Goal: Task Accomplishment & Management: Complete application form

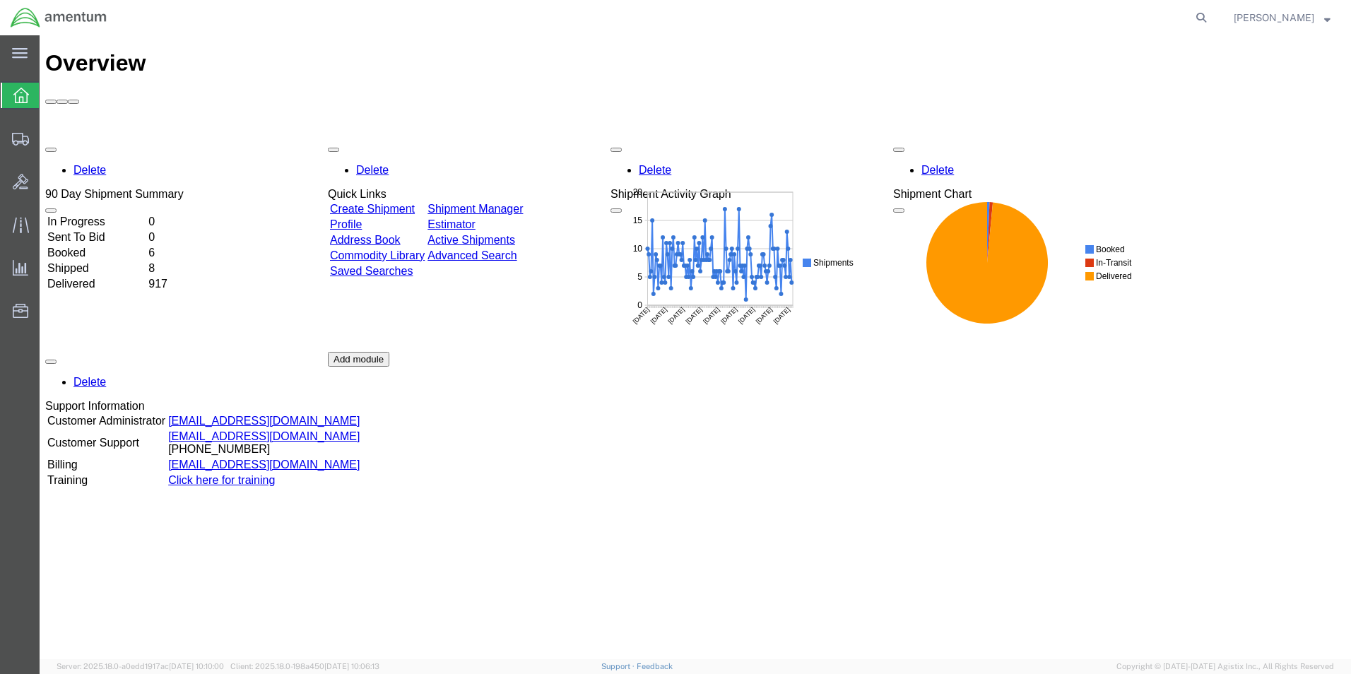
click at [394, 203] on link "Create Shipment" at bounding box center [372, 209] width 85 height 12
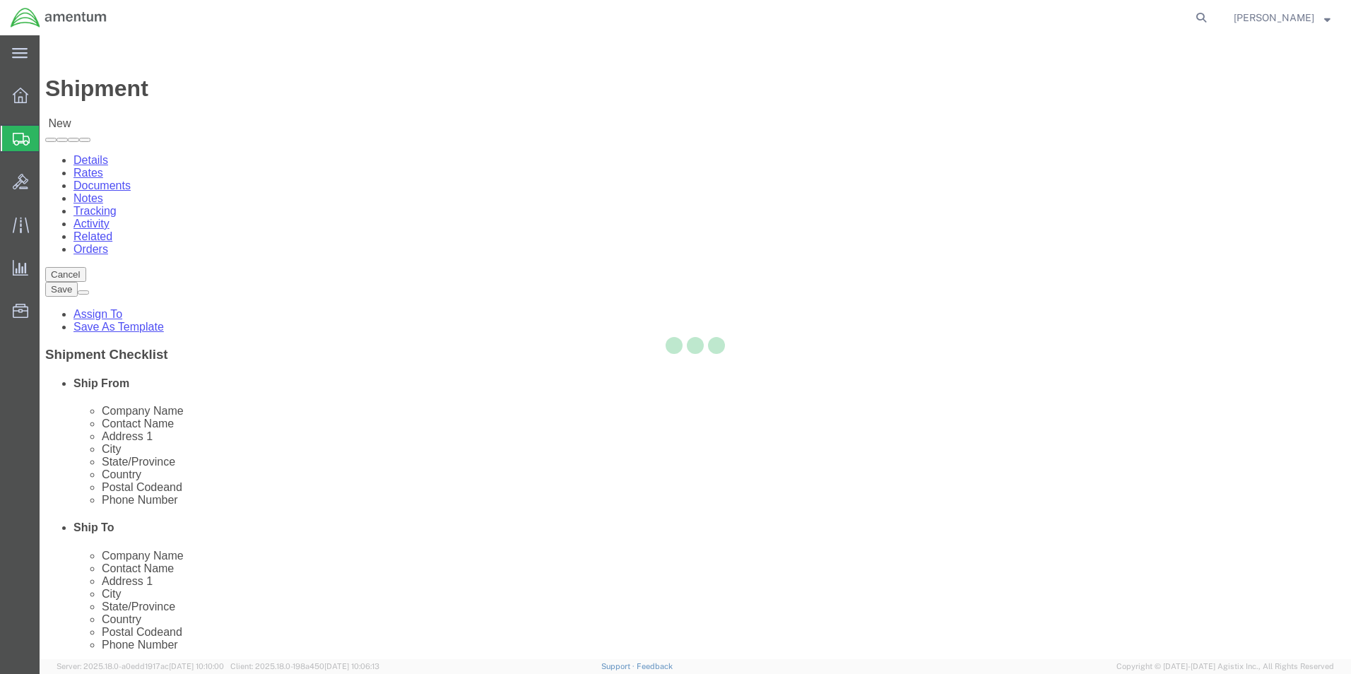
select select
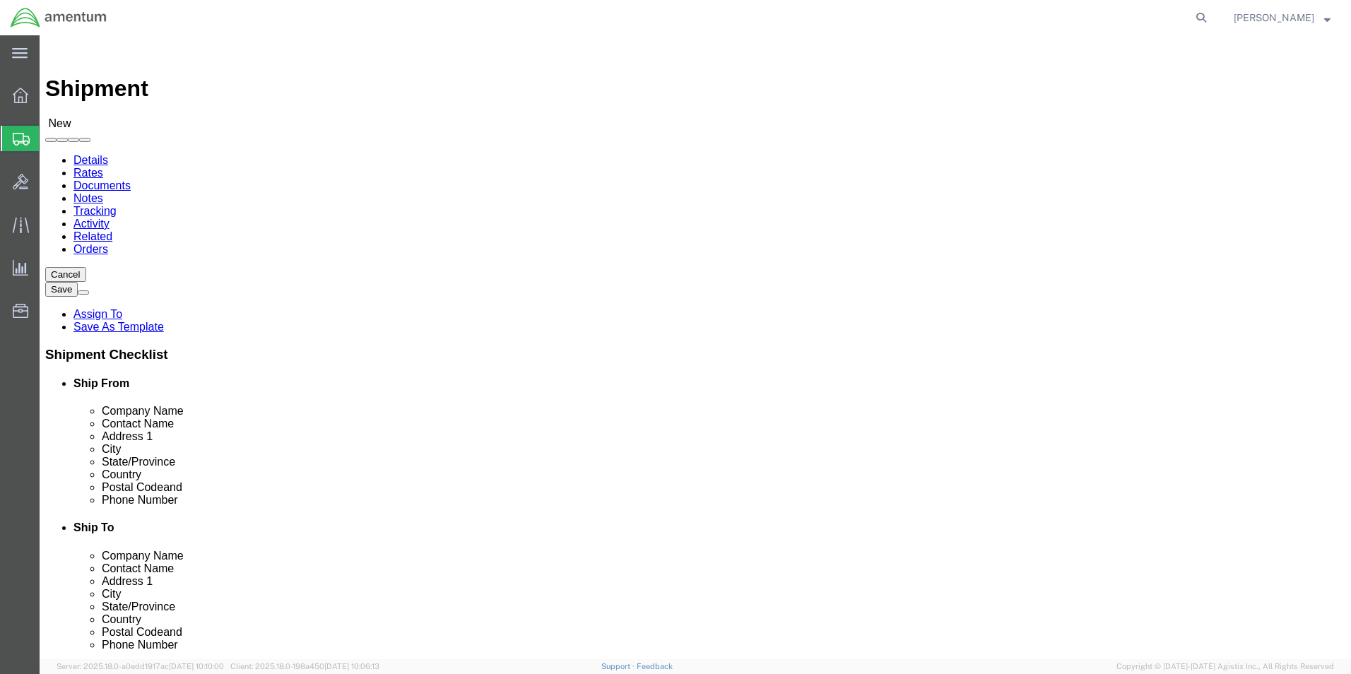
type input "WST"
select select "49945"
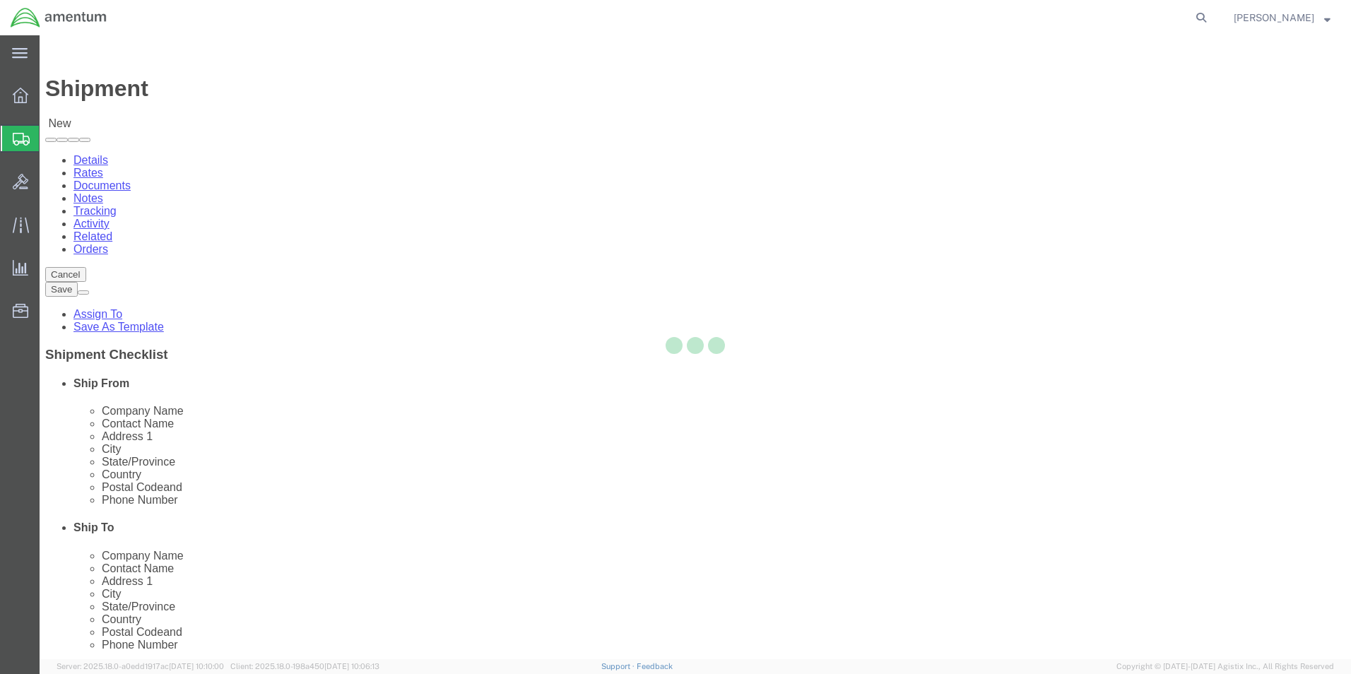
type input "Amentum Services, Inc"
type input "[PERSON_NAME]"
type input "[STREET_ADDRESS][PERSON_NAME]"
type input "Bldg. #2"
type input "San Antonio"
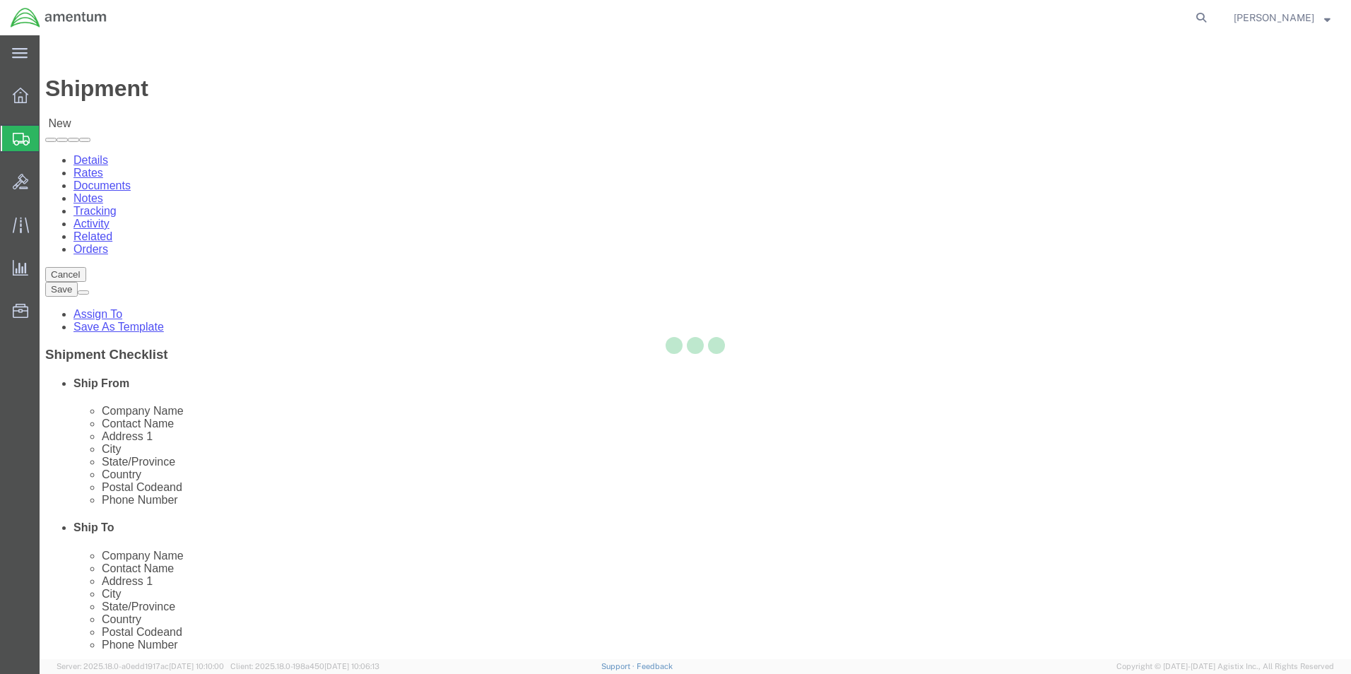
type input "78216"
type input "[PHONE_NUMBER]"
type input "[PERSON_NAME][EMAIL_ADDRESS][PERSON_NAME][DOMAIN_NAME]"
checkbox input "true"
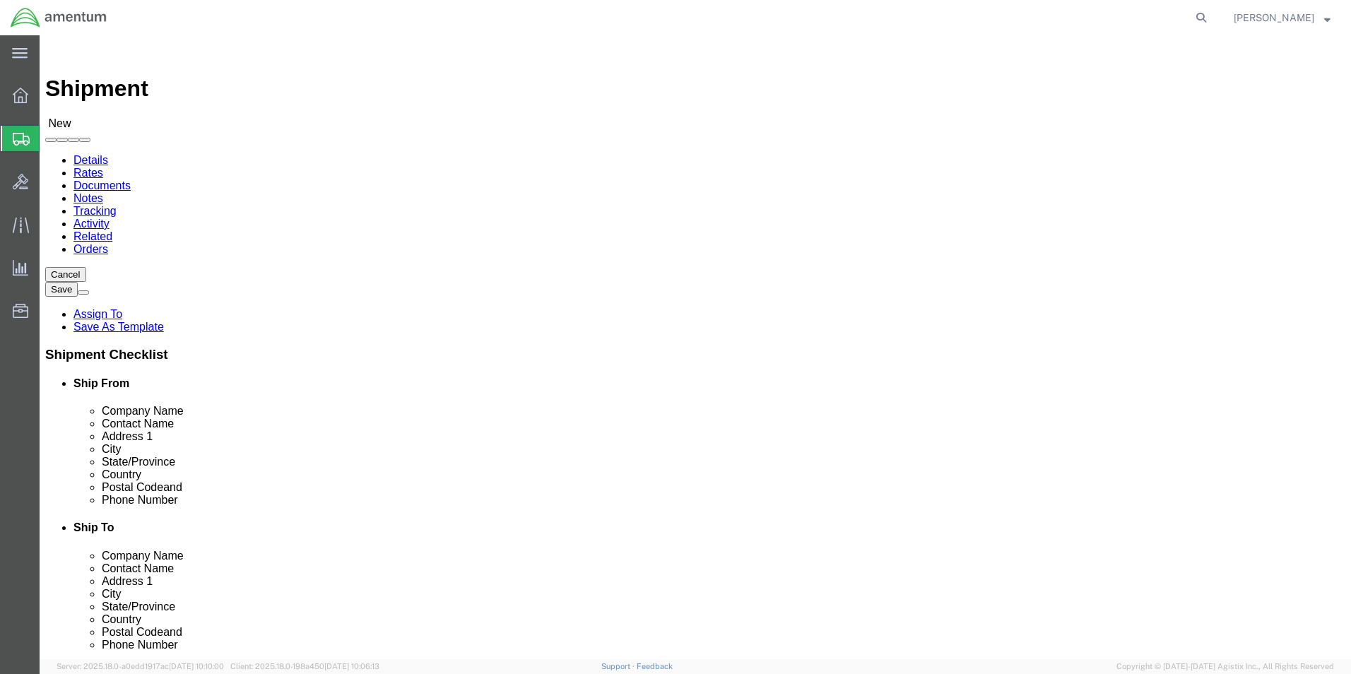
select select "[GEOGRAPHIC_DATA]"
drag, startPoint x: 273, startPoint y: 290, endPoint x: 161, endPoint y: 293, distance: 112.4
click div "Contact Name [PERSON_NAME]"
type input "[PERSON_NAME]"
drag, startPoint x: 275, startPoint y: 506, endPoint x: 206, endPoint y: 496, distance: 70.0
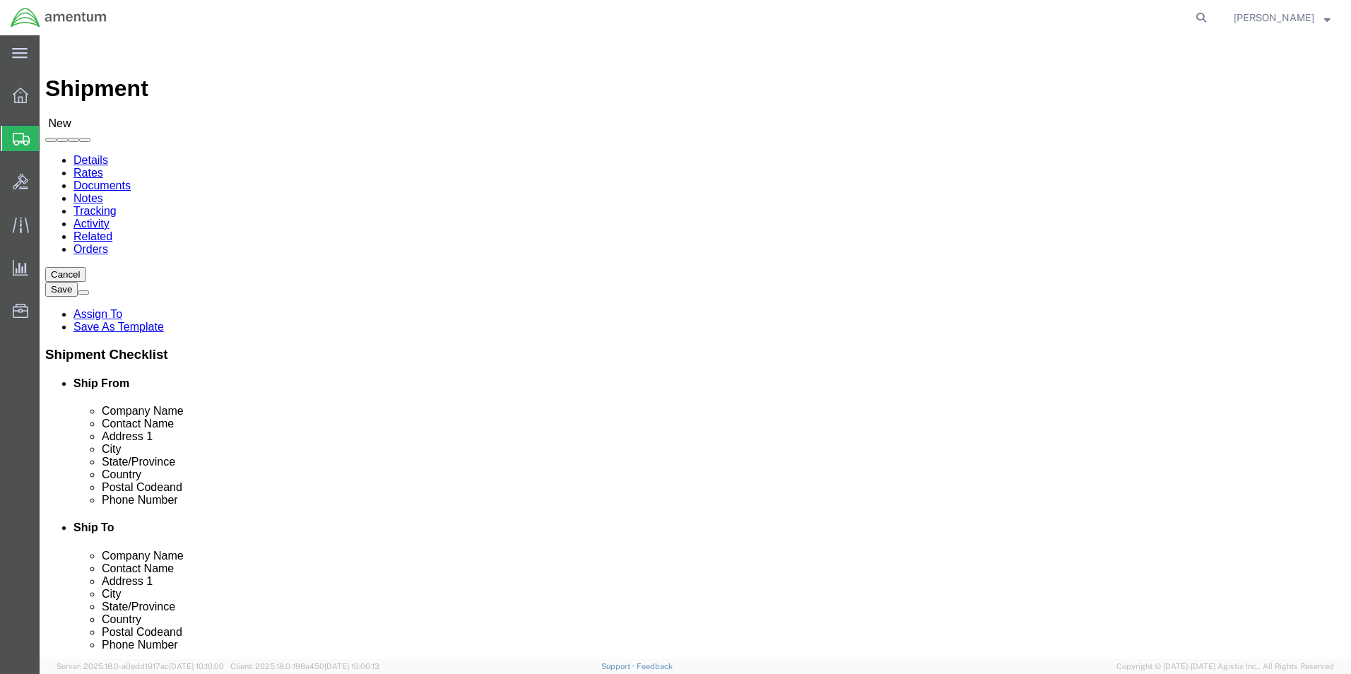
click input "[PERSON_NAME][EMAIL_ADDRESS][PERSON_NAME][DOMAIN_NAME]"
type input "[PERSON_NAME][EMAIL_ADDRESS][PERSON_NAME][DOMAIN_NAME]"
click input "text"
type input "DLR"
select select "49937"
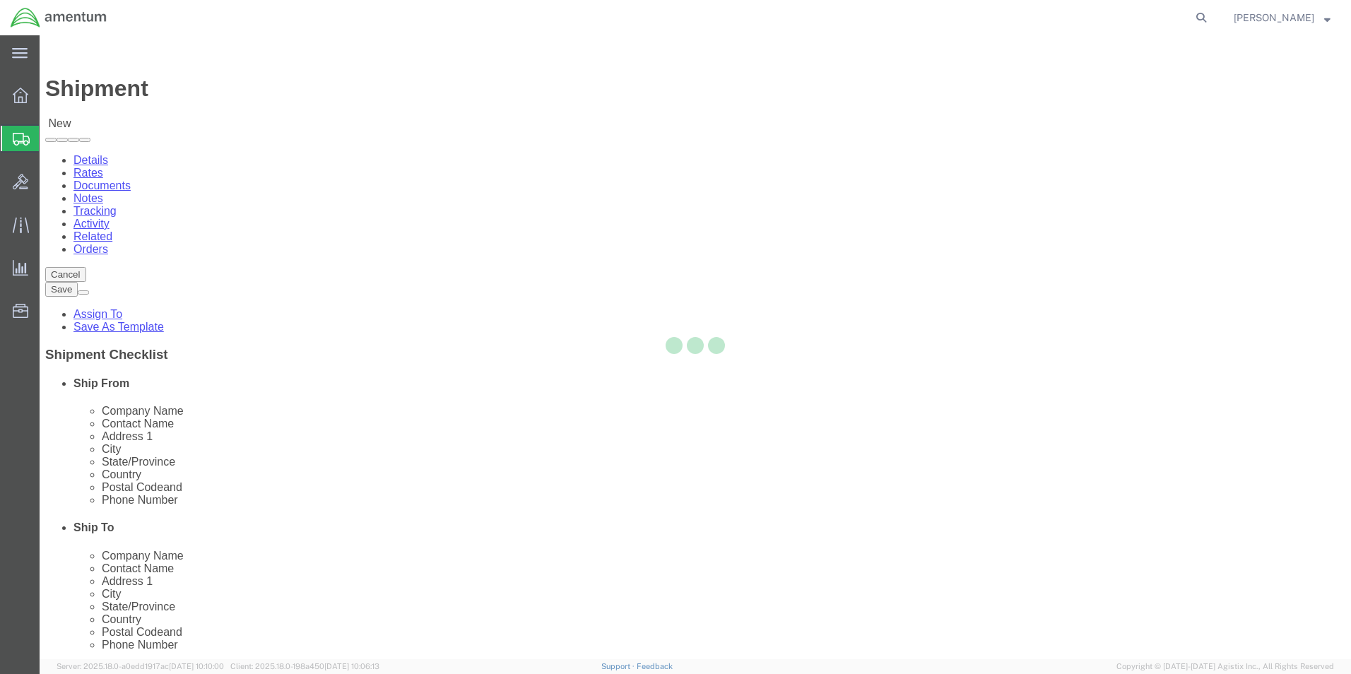
type input "Amentum Services, Inc."
type input "[STREET_ADDRESS]"
type input "[GEOGRAPHIC_DATA]"
type input "[PERSON_NAME]"
type input "78840"
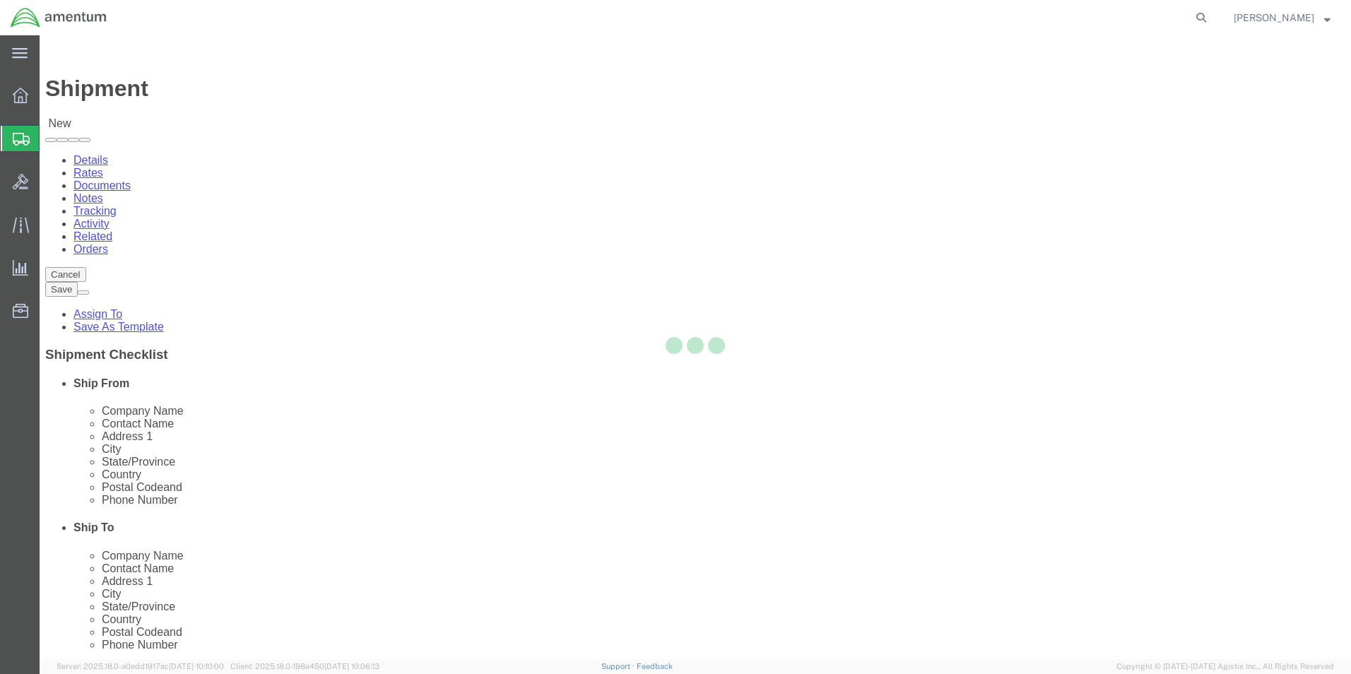
type input "[PHONE_NUMBER]"
select select "[GEOGRAPHIC_DATA]"
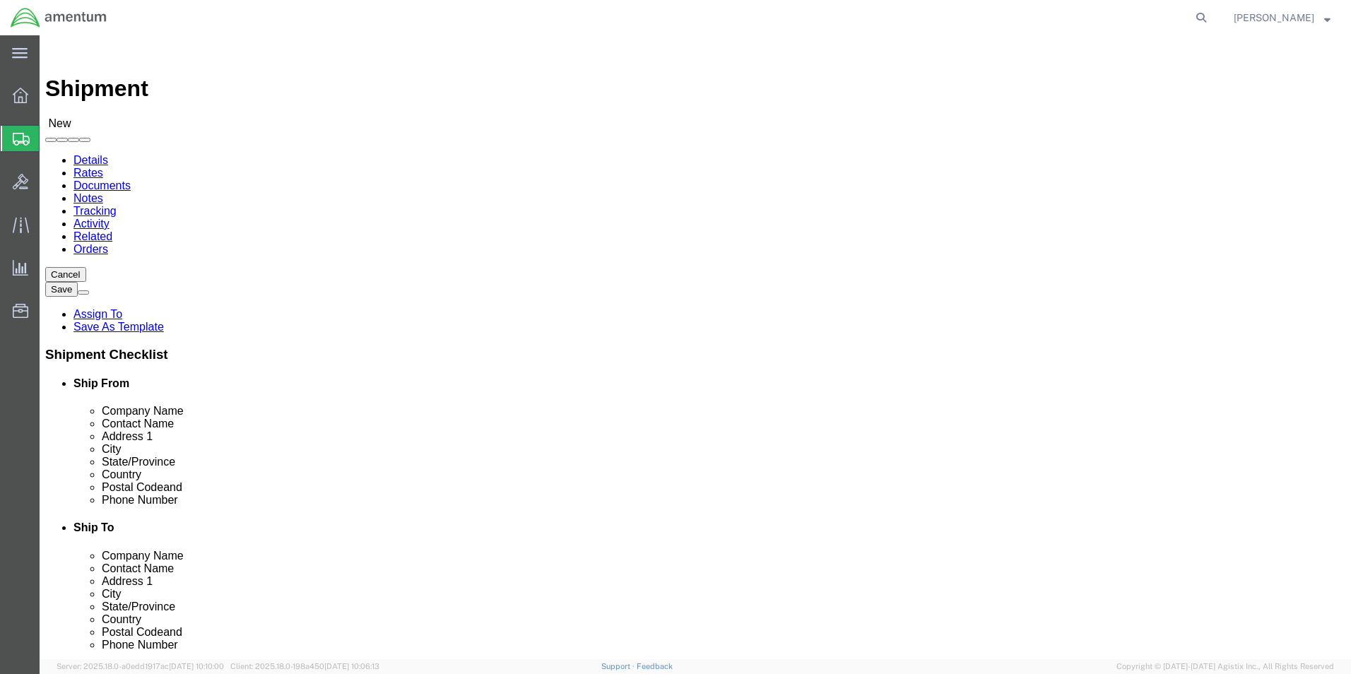
click input "text"
type input "[PERSON_NAME]"
click input "text"
type input "J"
type input "[PERSON_NAME].[PERSON_NAME]"
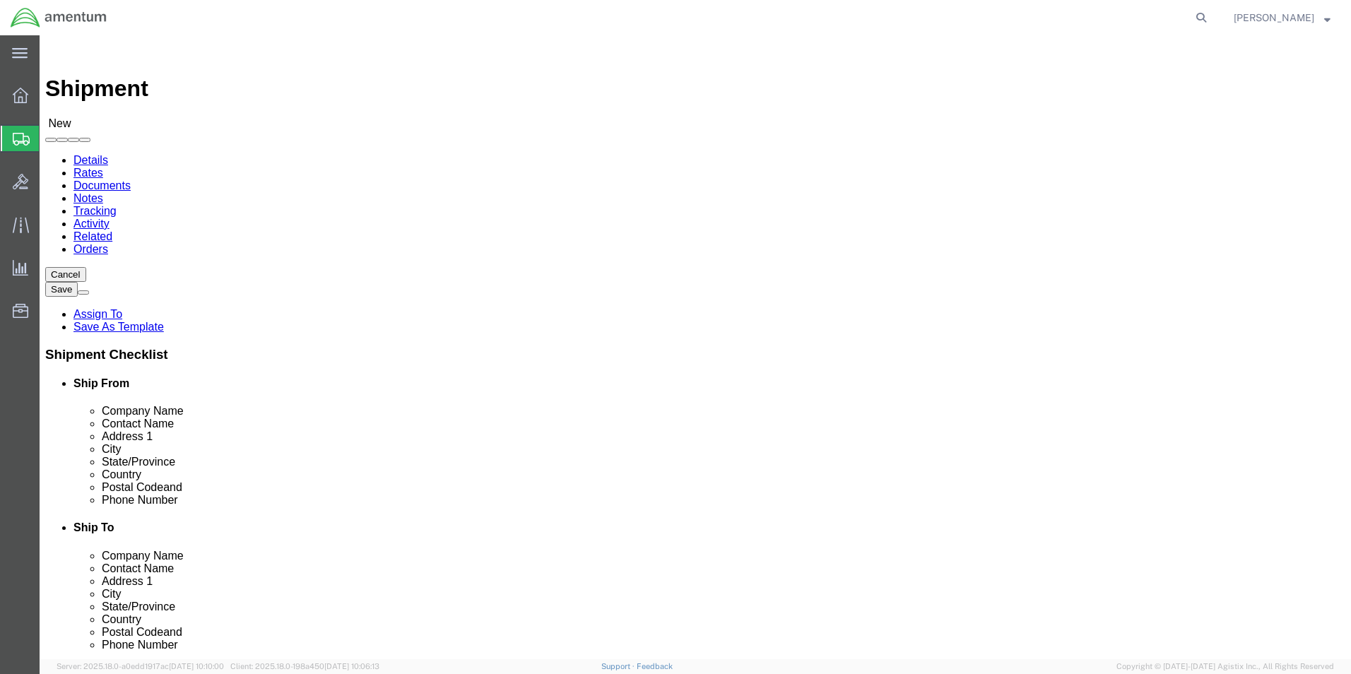
checkbox input "true"
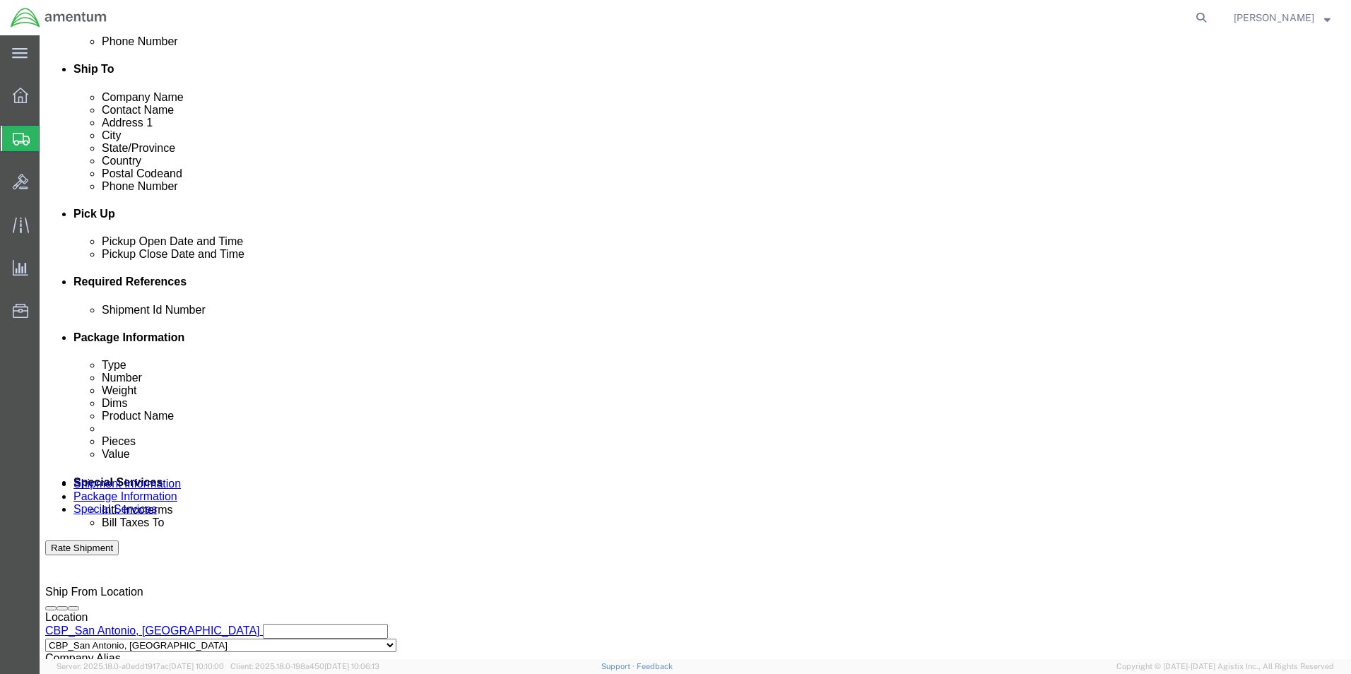
scroll to position [494, 0]
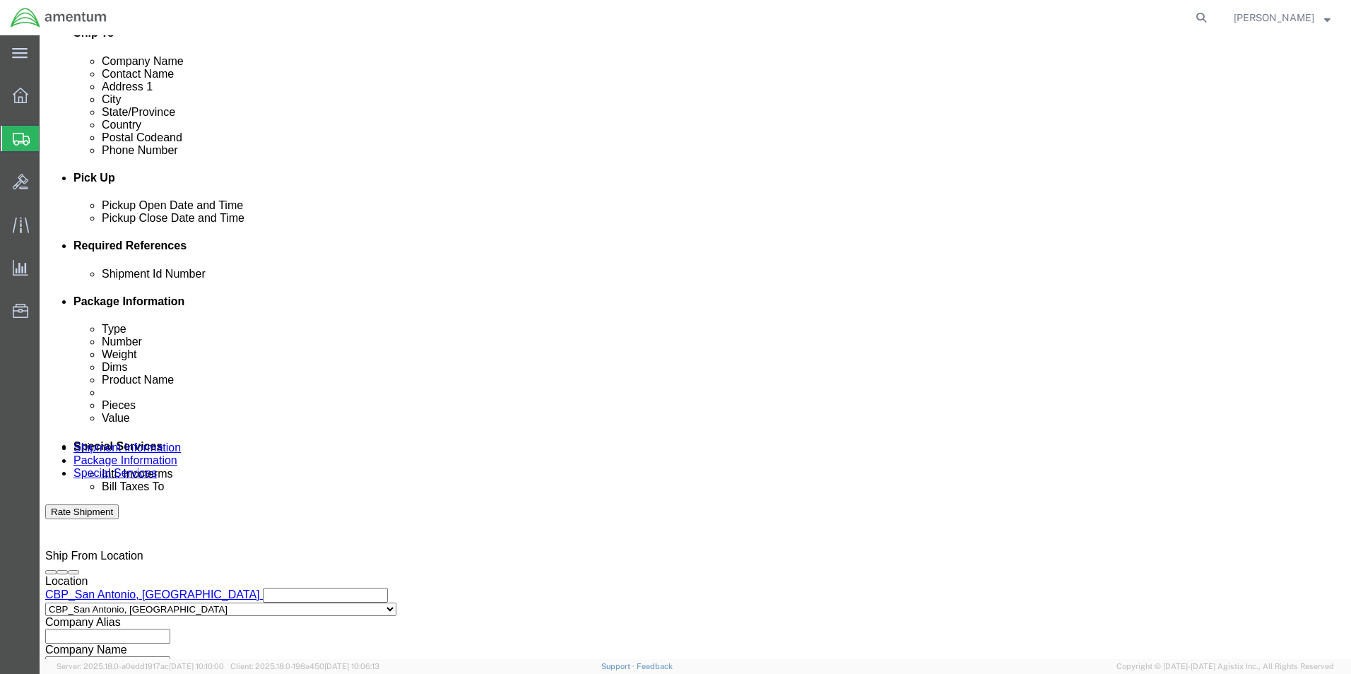
type input "[PERSON_NAME][EMAIL_ADDRESS][PERSON_NAME][DOMAIN_NAME]"
click div "[DATE] 3:00 PM"
type input "4:00 PM"
click button "Apply"
click input "text"
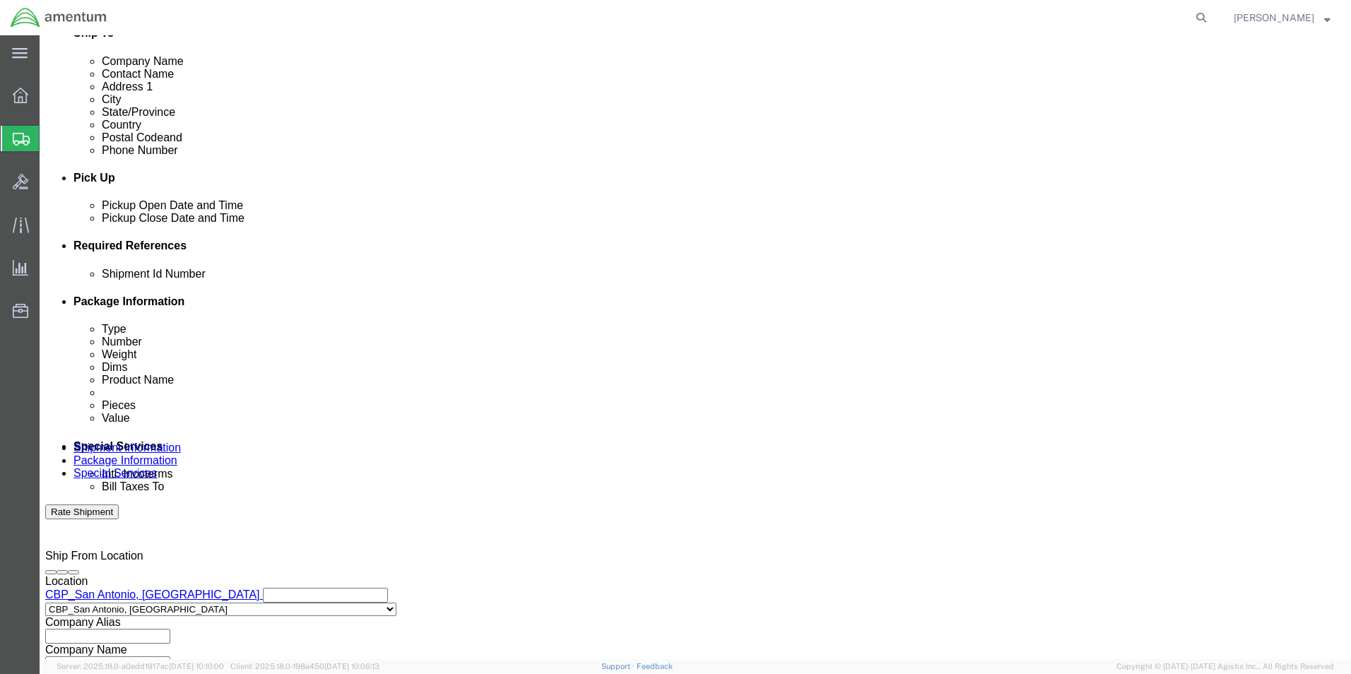
type input "DAPCO 2100"
click button "Add reference"
click select "Select Account Type Activity ID Airline Appointment Number ASN Batch Request # …"
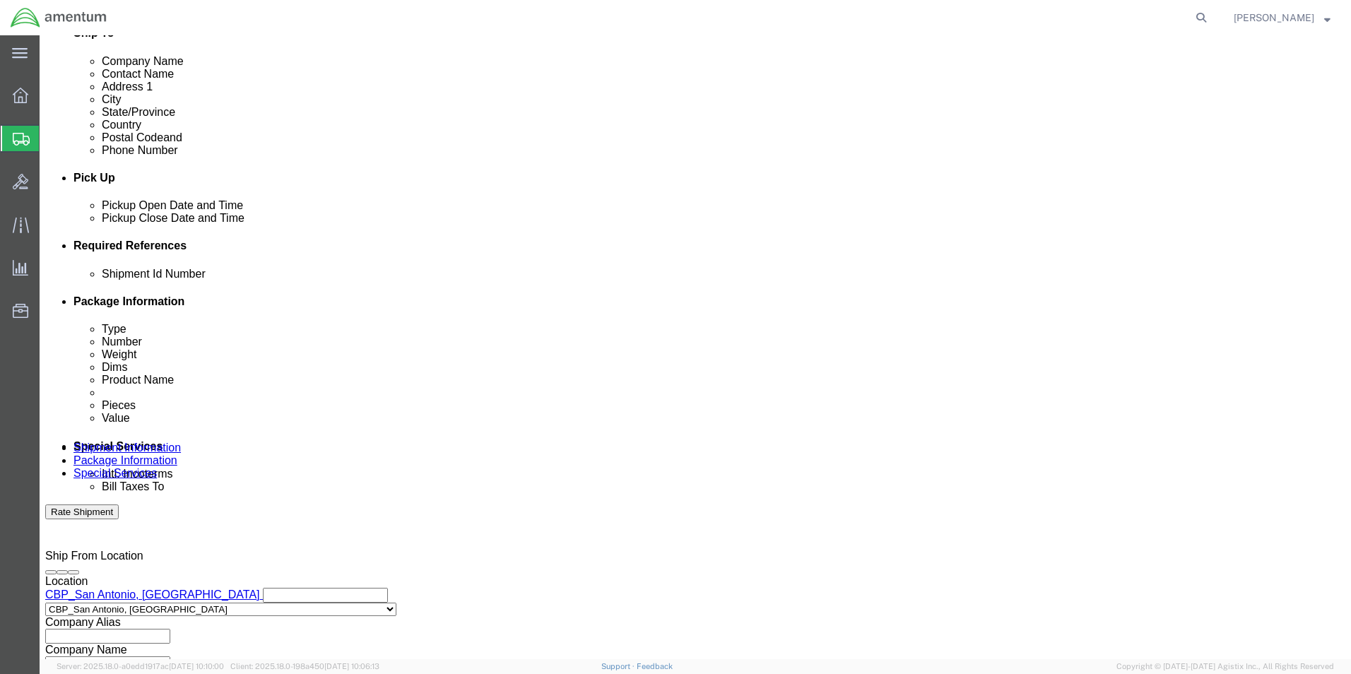
select select "DEPT"
click select "Select Account Type Activity ID Airline Appointment Number ASN Batch Request # …"
type input "CBP"
select select "PROJNUM"
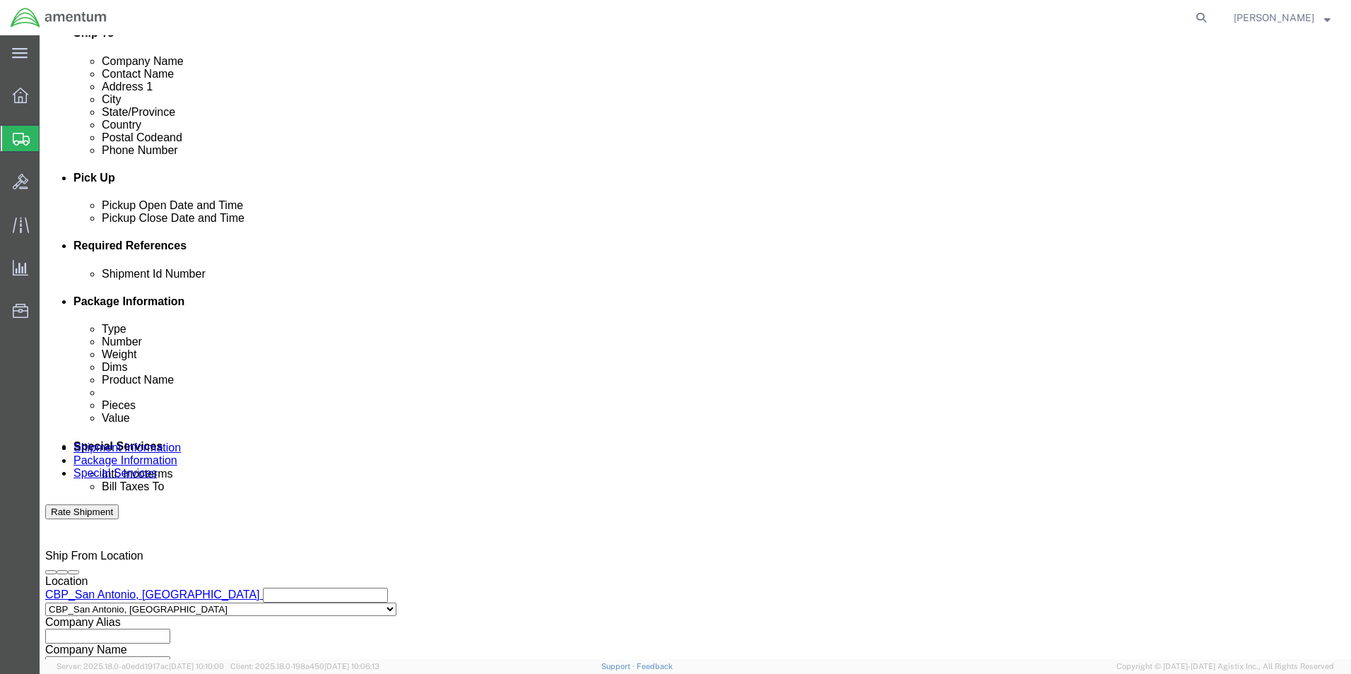
click input "6118.03.03.2219.000.WST.0000"
type input "6118.03.03.2219.000.WST.0000"
click select "Select Account Type Activity ID Airline Appointment Number ASN Batch Request # …"
select select "CUSTREF"
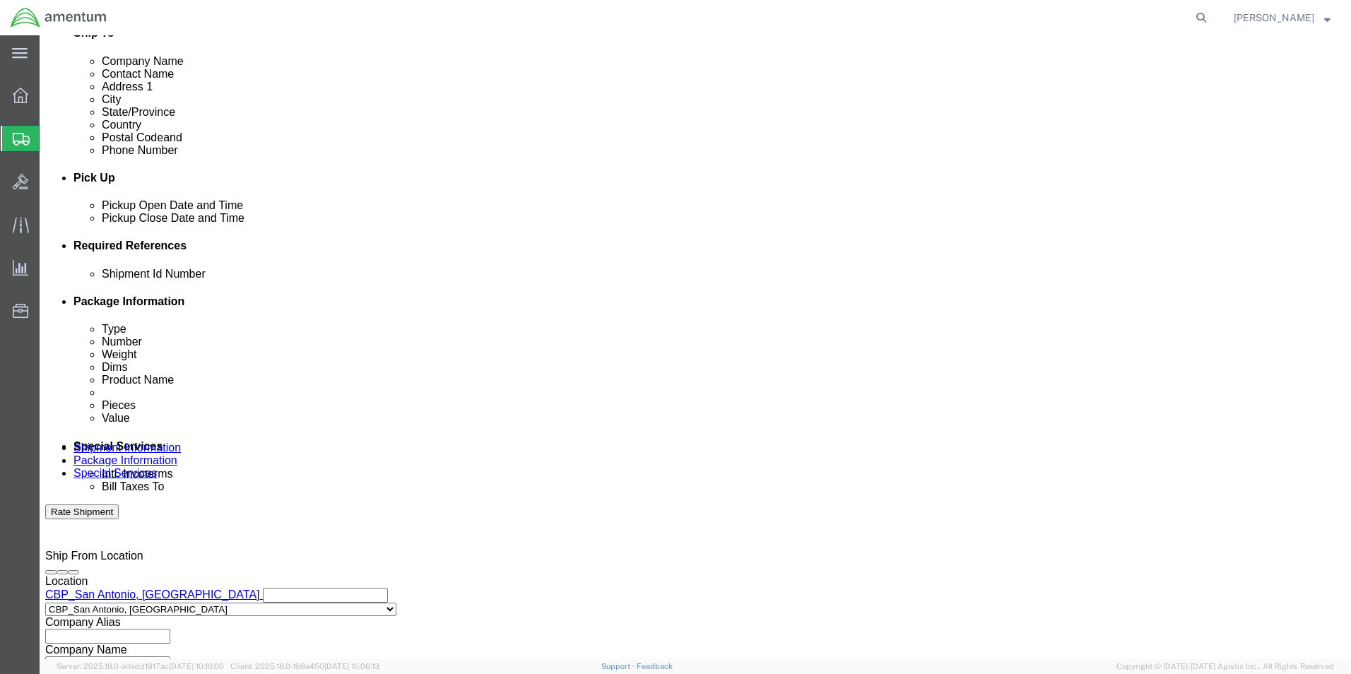
click select "Select Account Type Activity ID Airline Appointment Number ASN Batch Request # …"
click input "text"
click input "DAPCO02100"
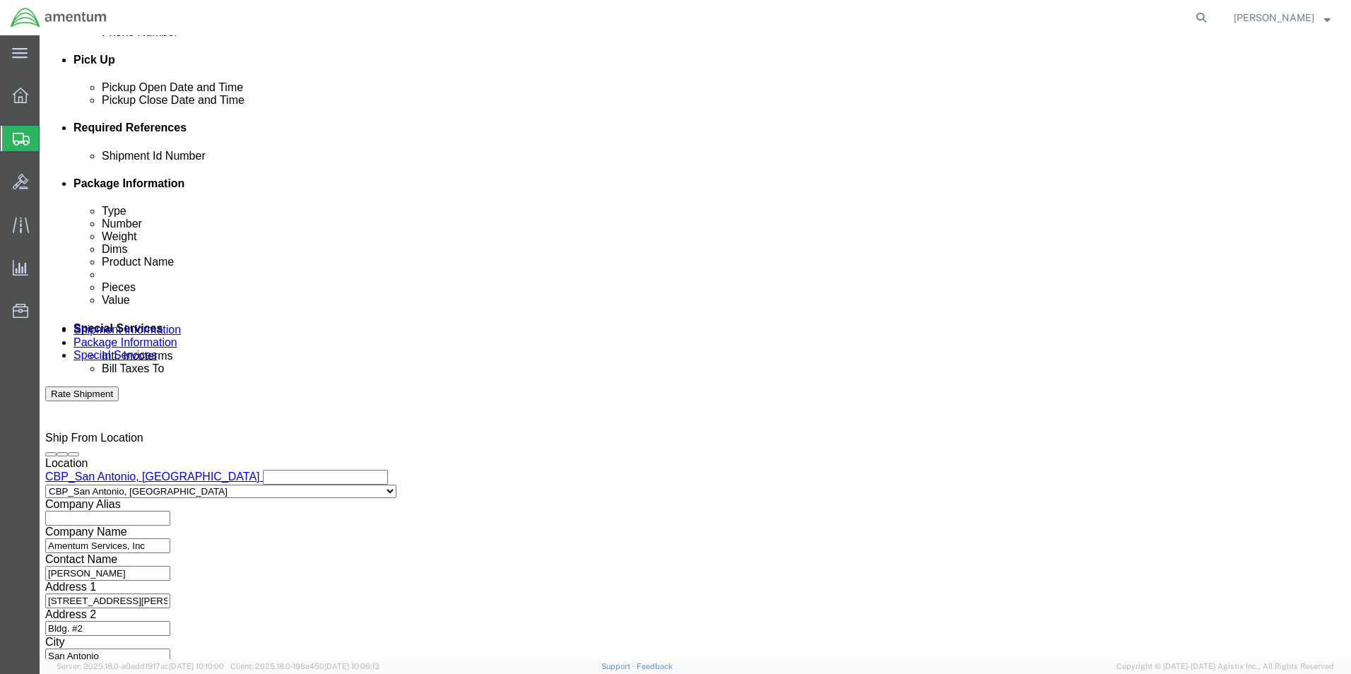
scroll to position [616, 0]
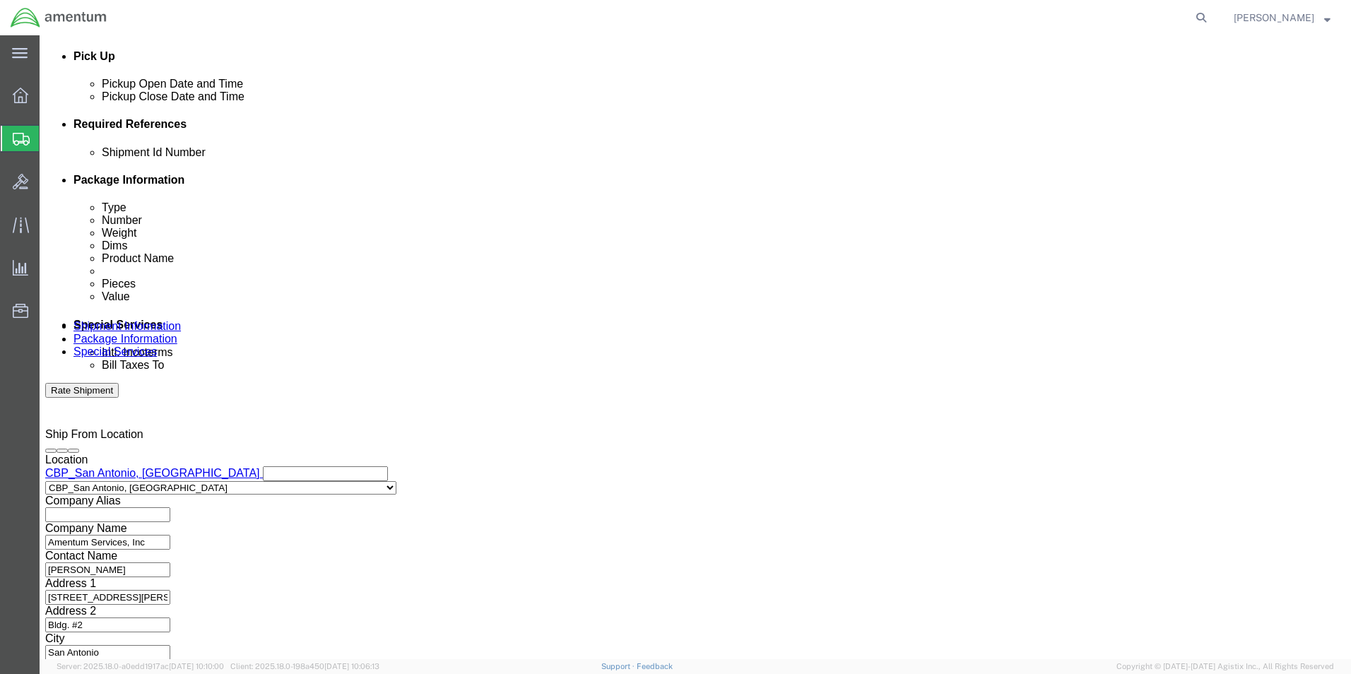
type input "DAPCO 2100"
click select "Select Air Less than Truckload Multi-Leg Ocean Freight Rail Small Parcel Truckl…"
select select "SMAL"
click select "Select Air Less than Truckload Multi-Leg Ocean Freight Rail Small Parcel Truckl…"
click button "Continue"
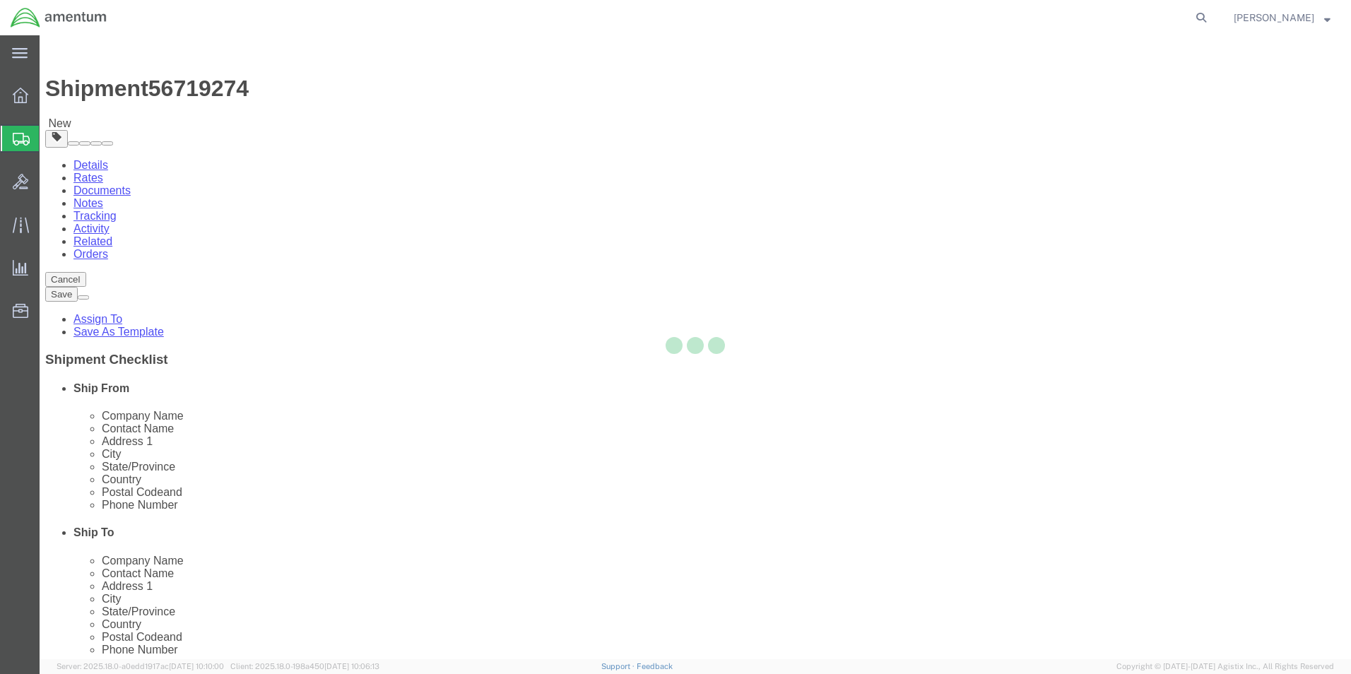
select select "YRPK"
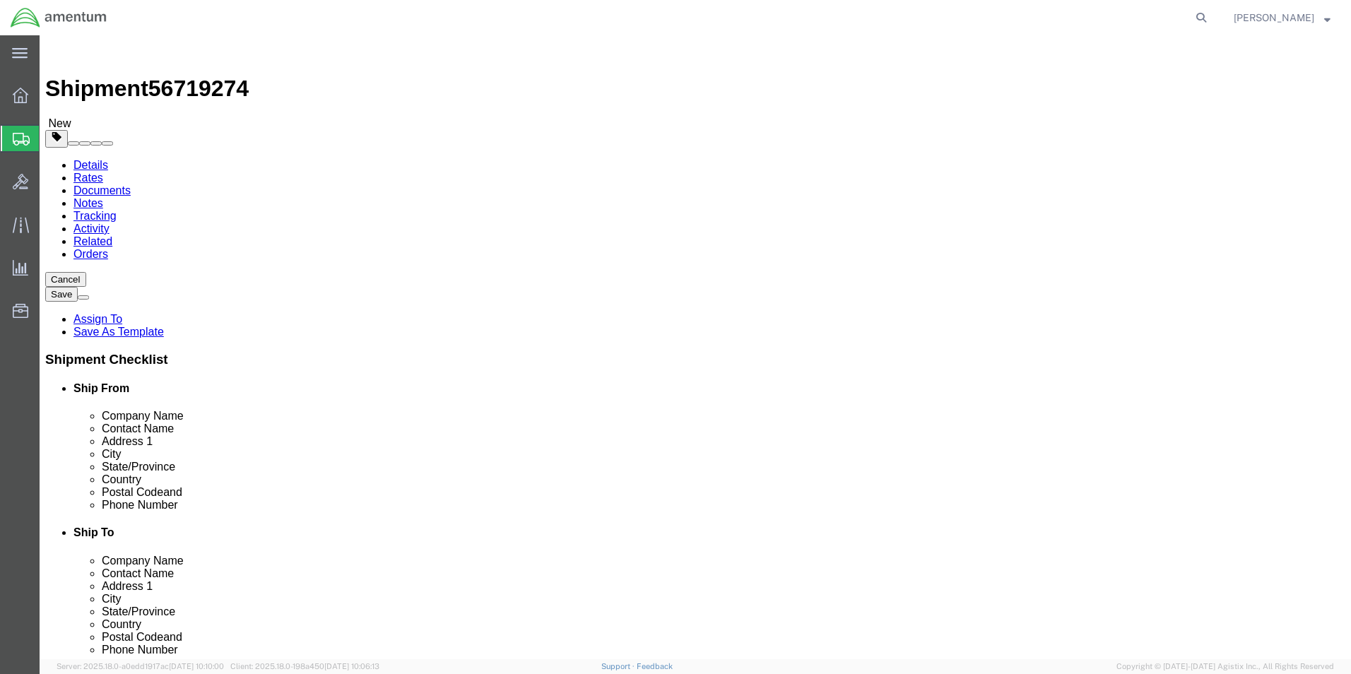
click input "0.00"
type input "0"
type input "1.4"
click input "text"
type input "10"
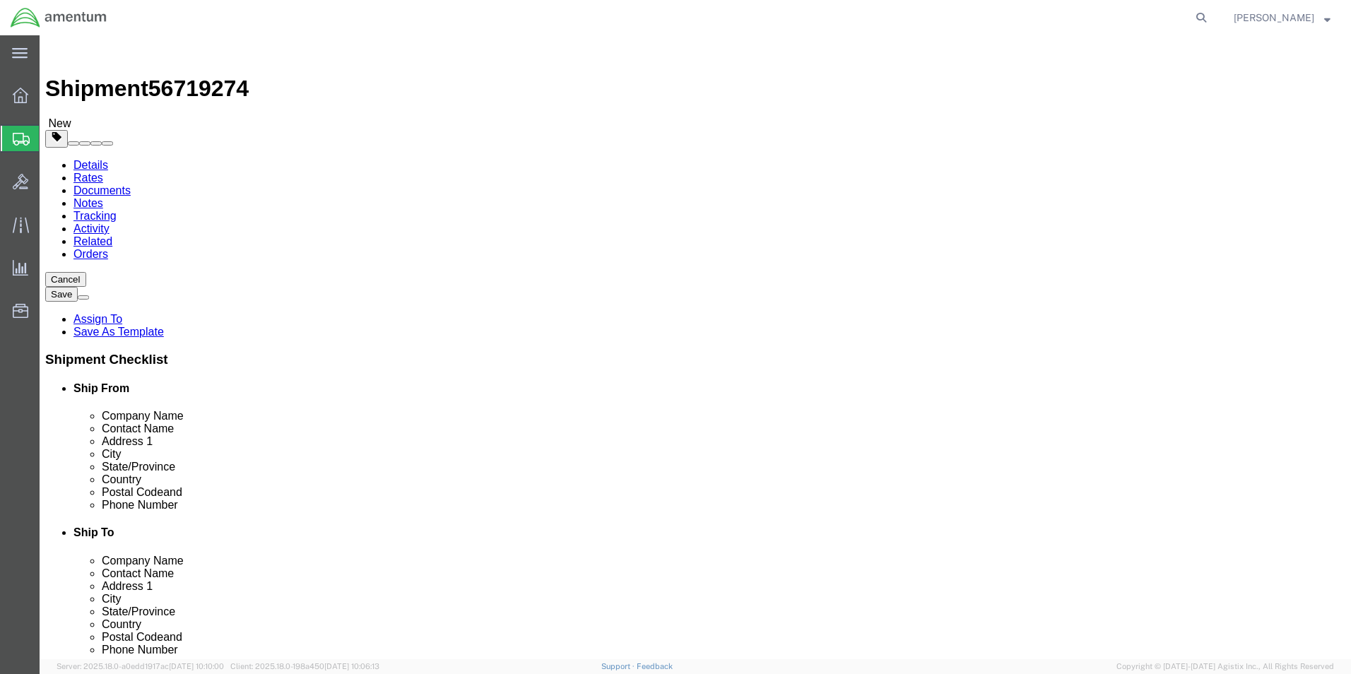
type input "10"
click link "Add Content"
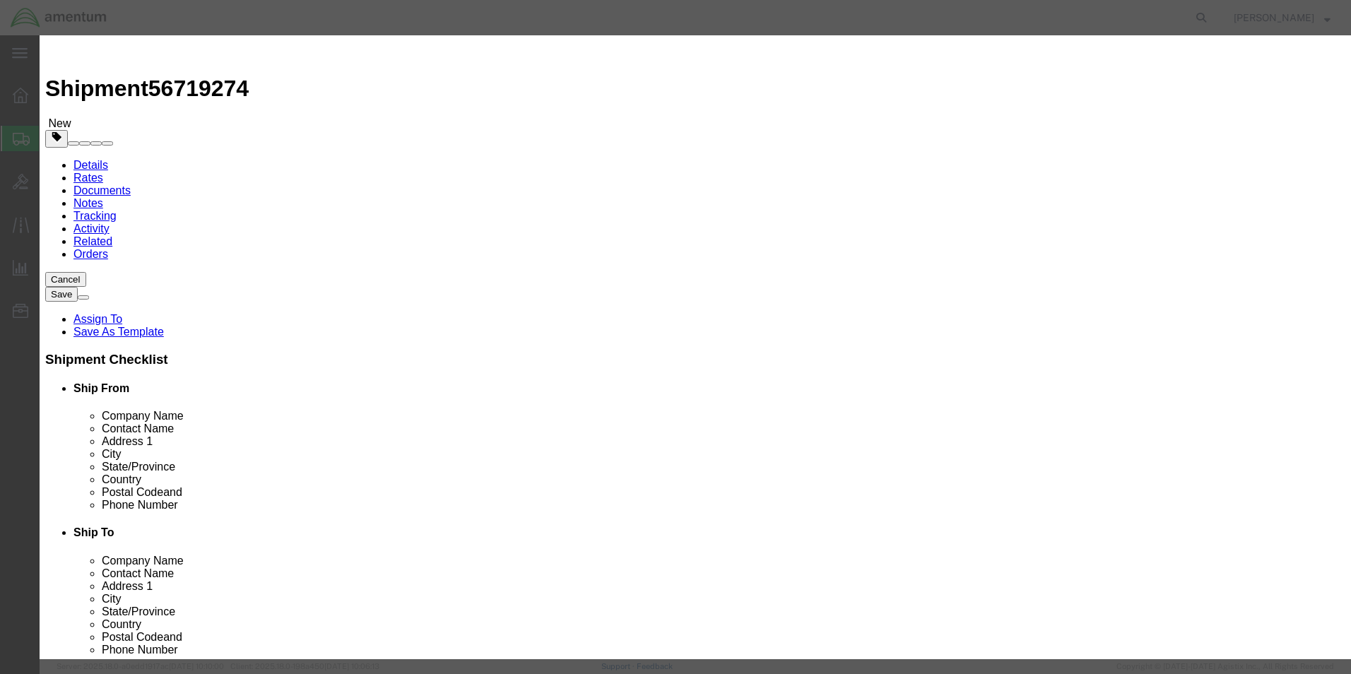
click input "text"
type input "DAPCO 2100"
drag, startPoint x: 428, startPoint y: 140, endPoint x: 411, endPoint y: 138, distance: 17.0
click input "0"
type input "2"
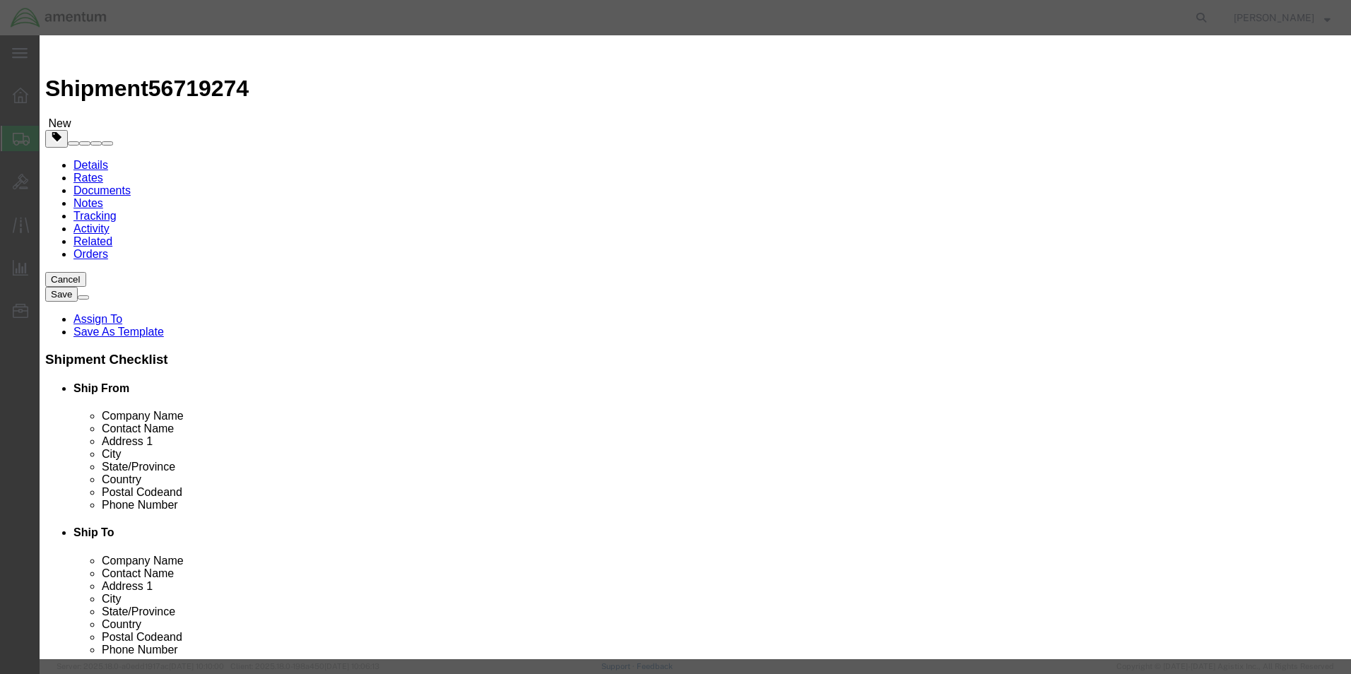
click input "text"
type input "200.00"
click textarea
type textarea "PN: ASM3374"
click div "Description PN: ASM3374 PN: Commodity Category Select Country Of Origin Select …"
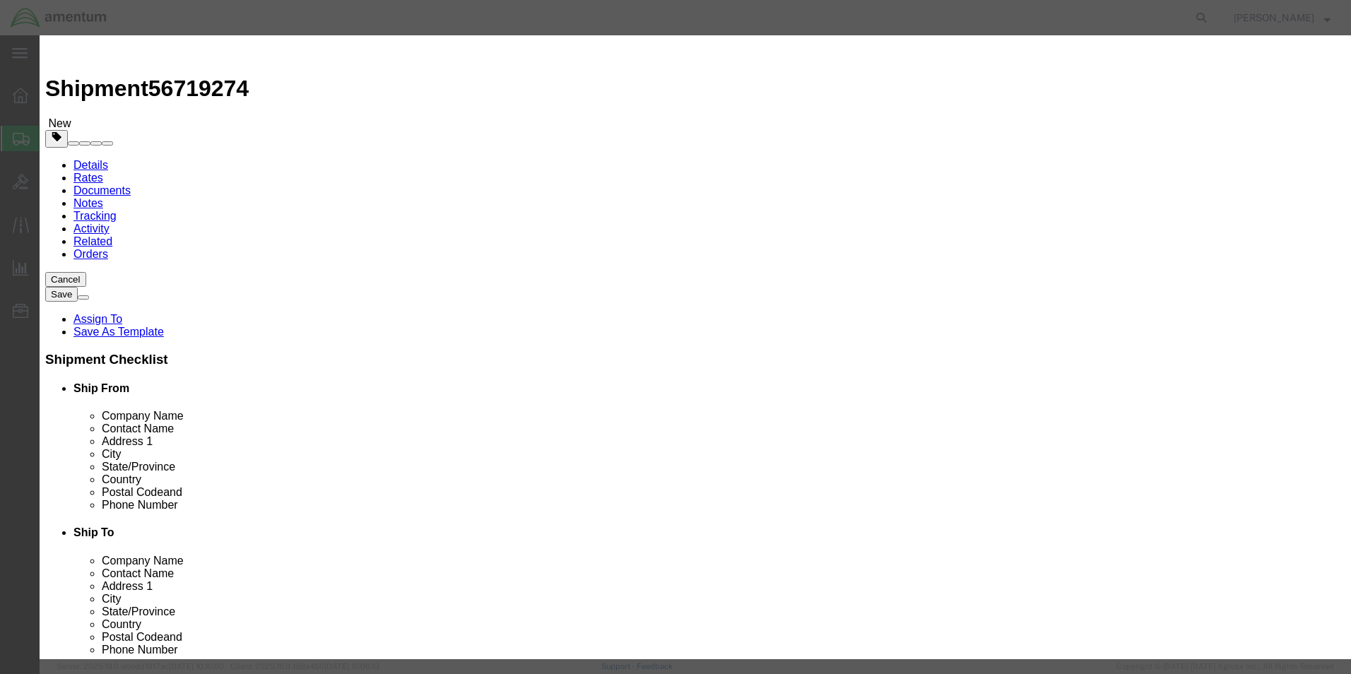
click button "Save & Close"
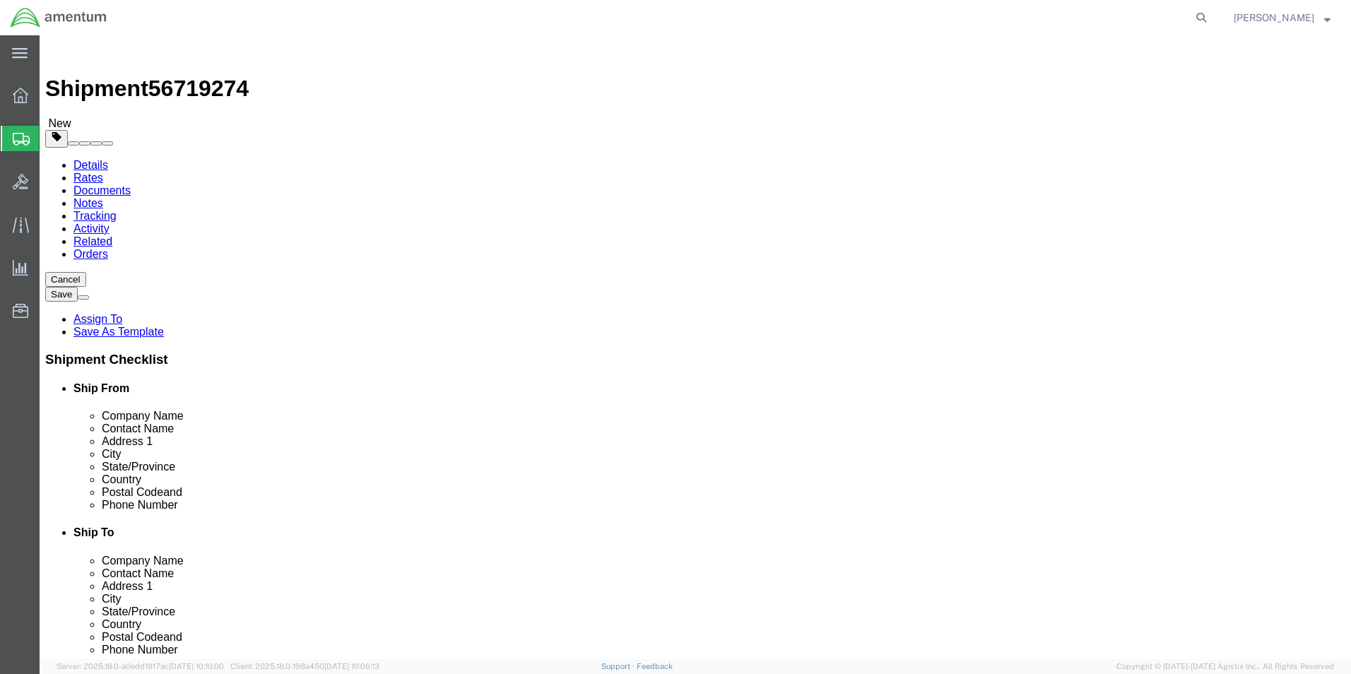
click button "Rate Shipment"
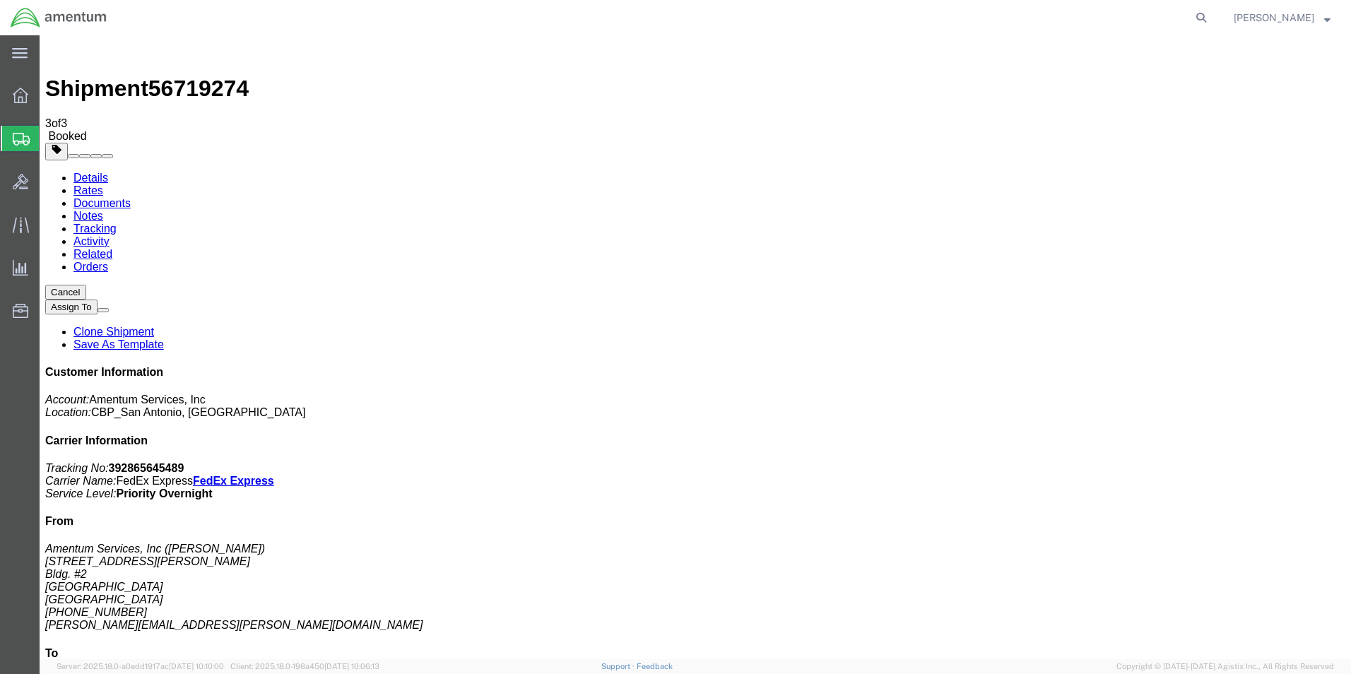
click at [93, 172] on link "Details" at bounding box center [90, 178] width 35 height 12
click link "Schedule pickup request"
click at [13, 48] on icon at bounding box center [20, 53] width 16 height 11
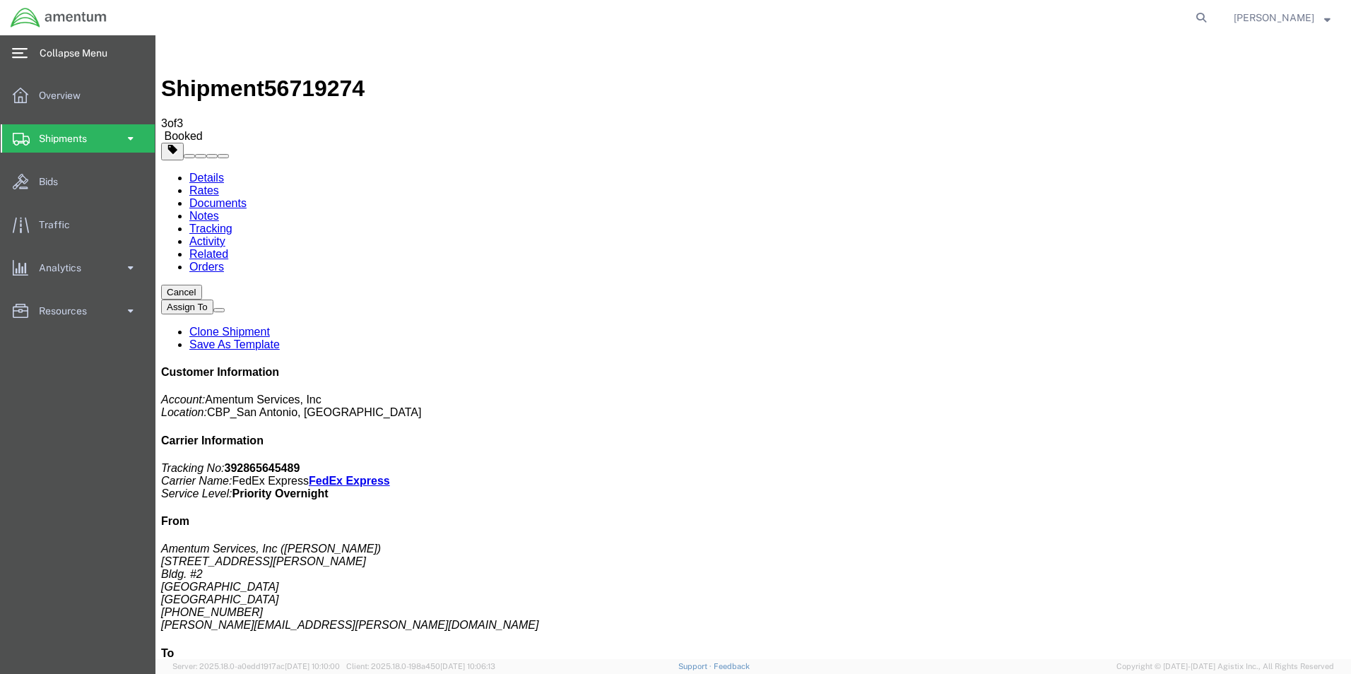
click at [134, 136] on span at bounding box center [130, 138] width 12 height 28
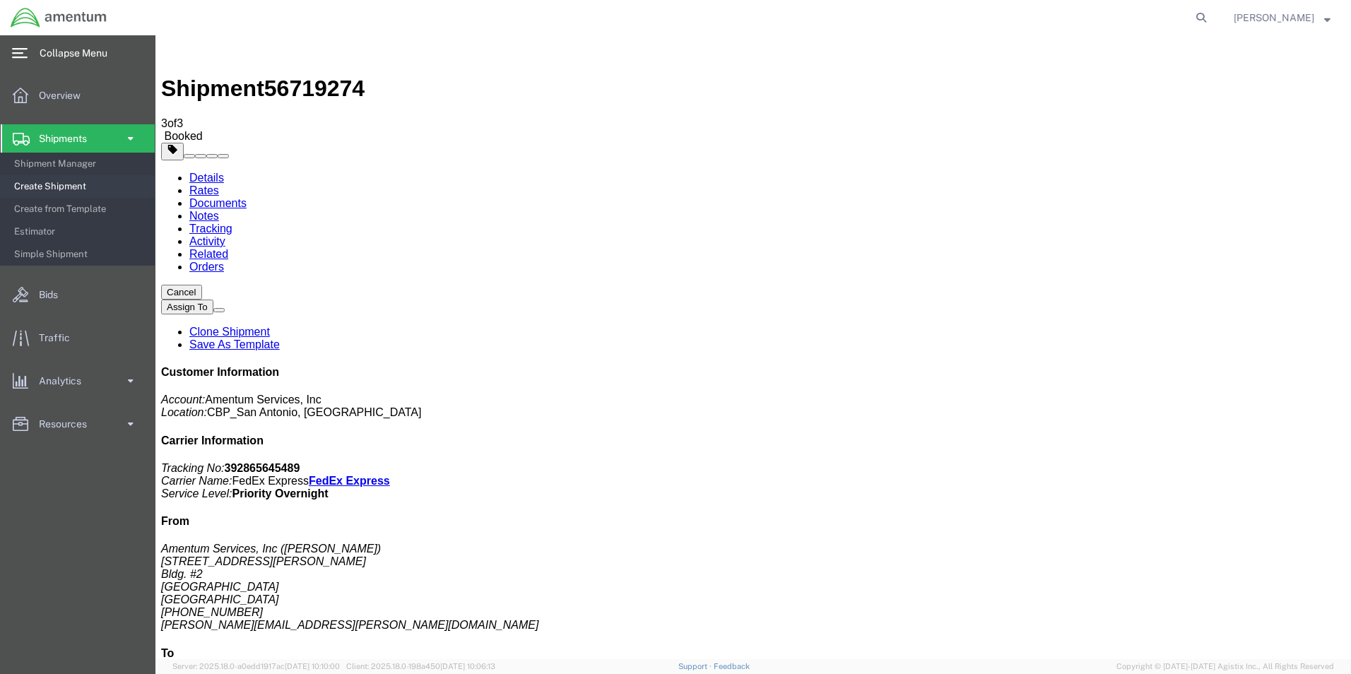
click at [49, 185] on span "Create Shipment" at bounding box center [79, 186] width 131 height 28
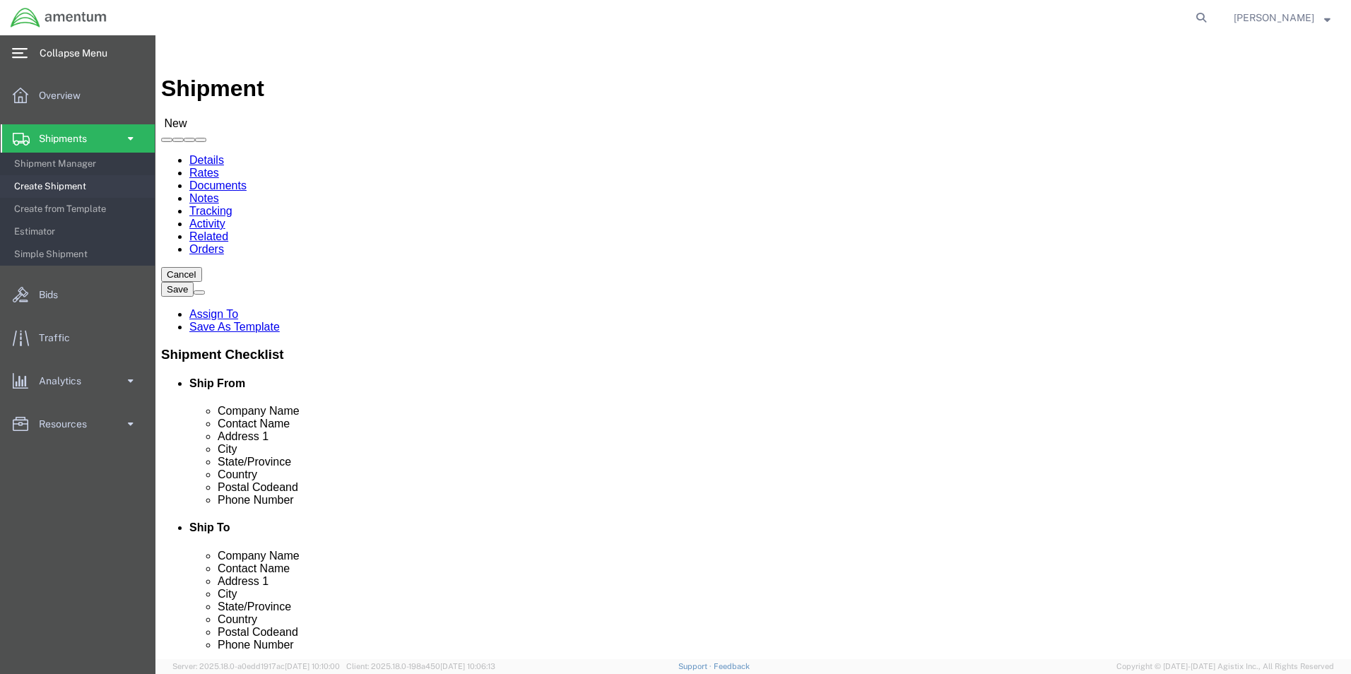
type input "WST"
select select "49945"
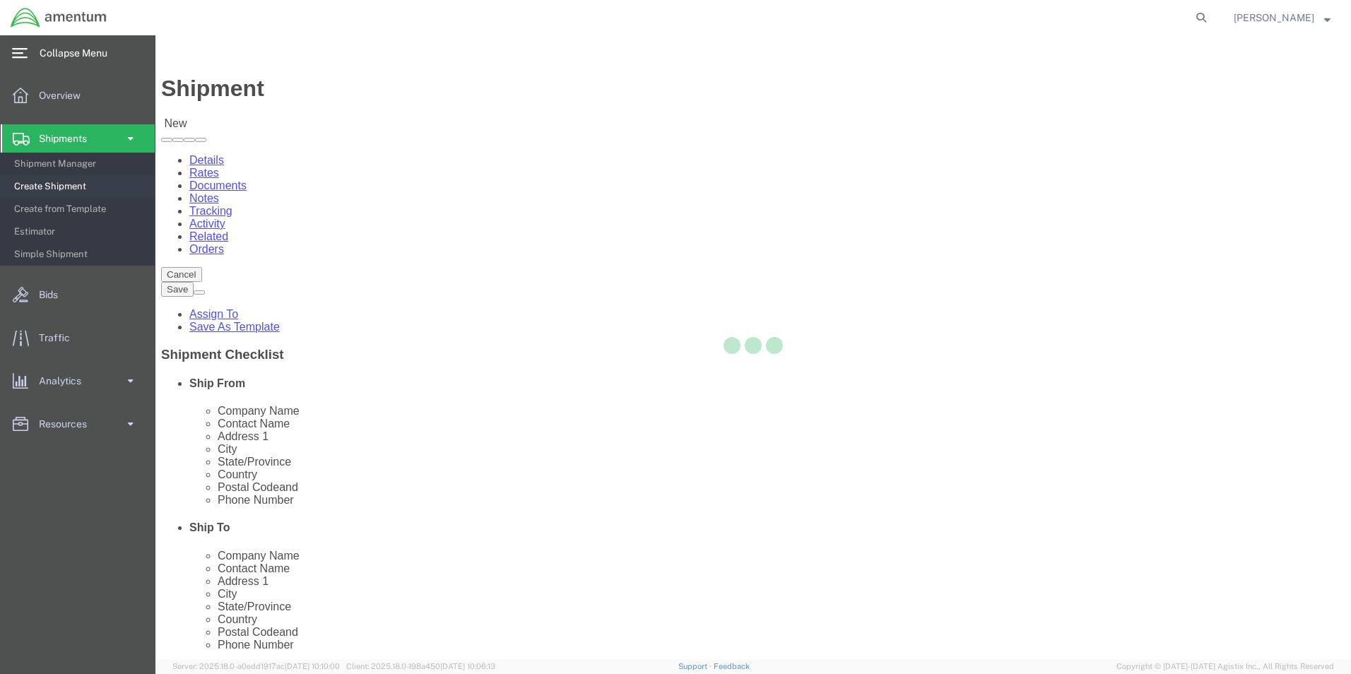
select select "[GEOGRAPHIC_DATA]"
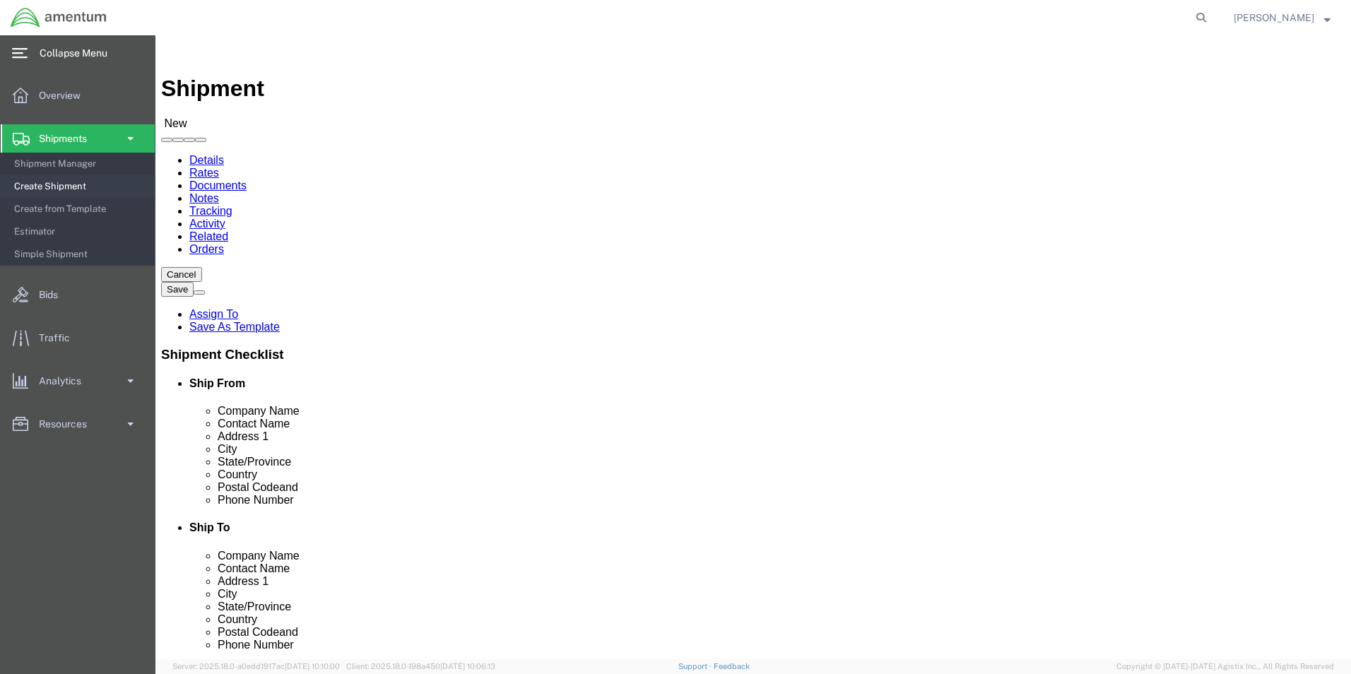
drag, startPoint x: 263, startPoint y: 289, endPoint x: 143, endPoint y: 292, distance: 120.8
click div "Contact Name"
type input "[PERSON_NAME]"
click input "text"
type input "[PERSON_NAME][EMAIL_ADDRESS][PERSON_NAME][DOMAIN_NAME]"
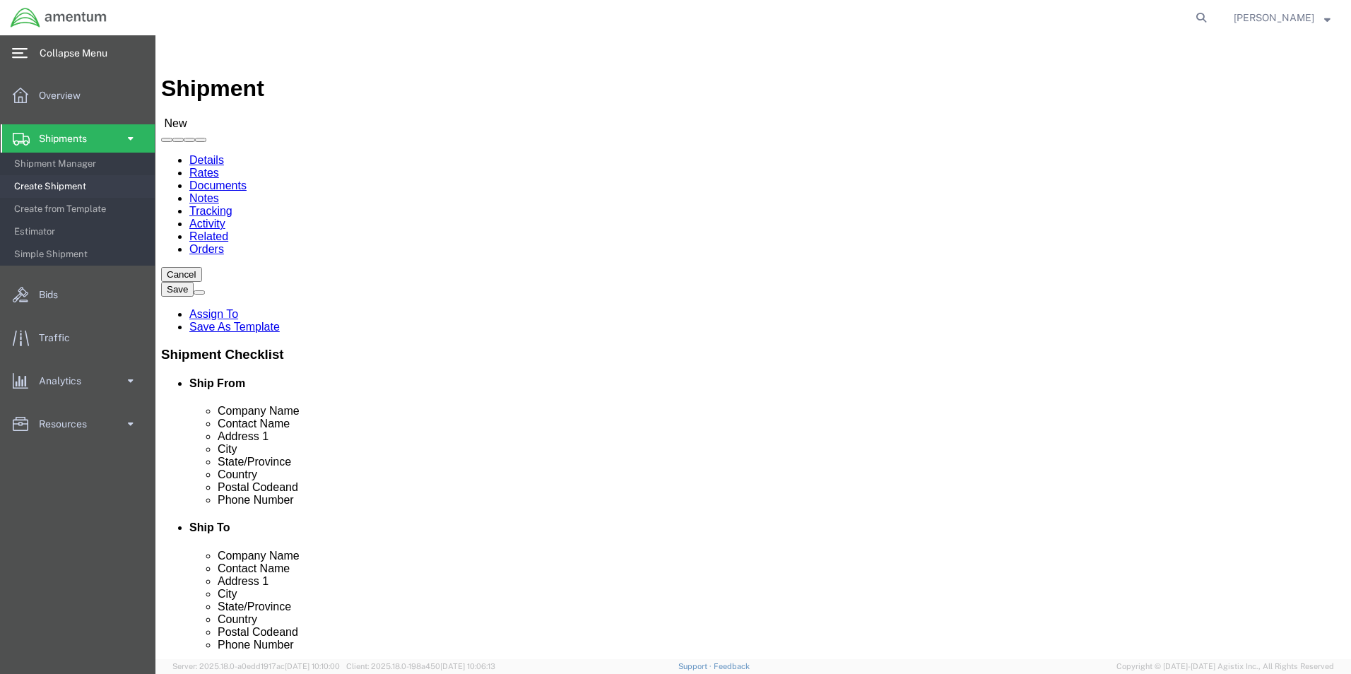
type input "e"
type input "EFO"
select select "49831"
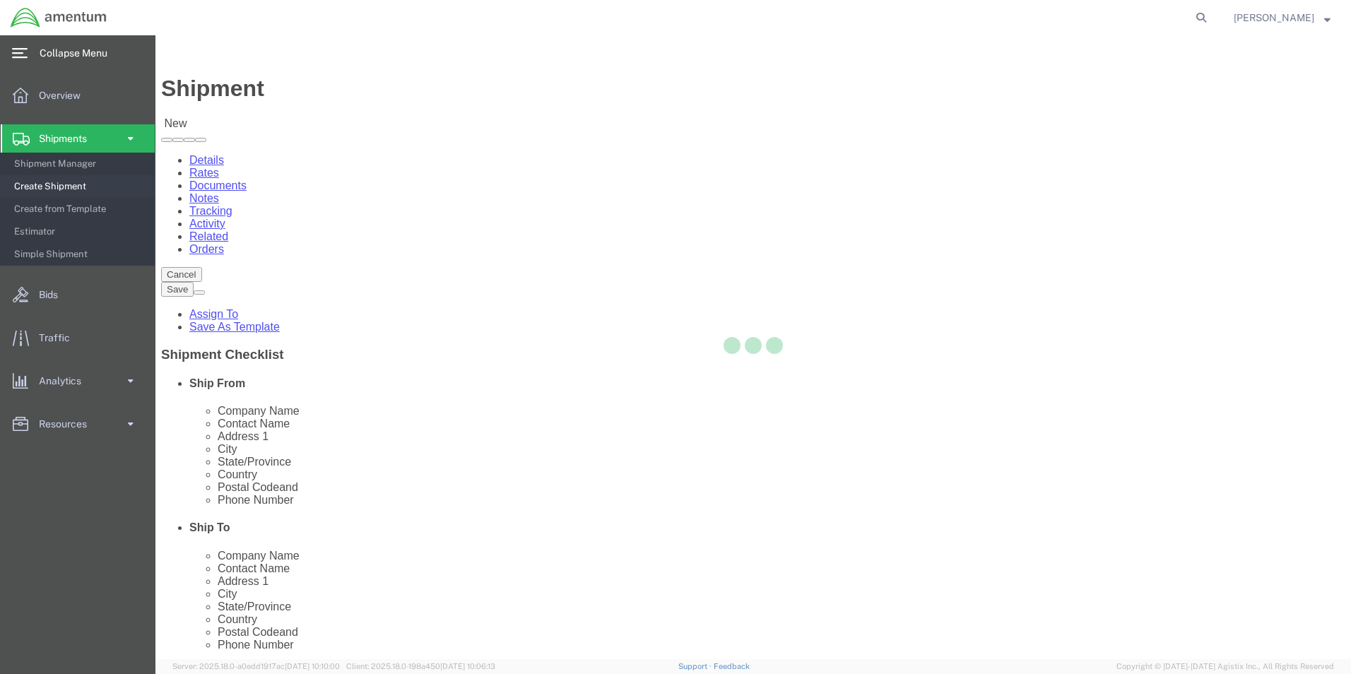
select select "[GEOGRAPHIC_DATA]"
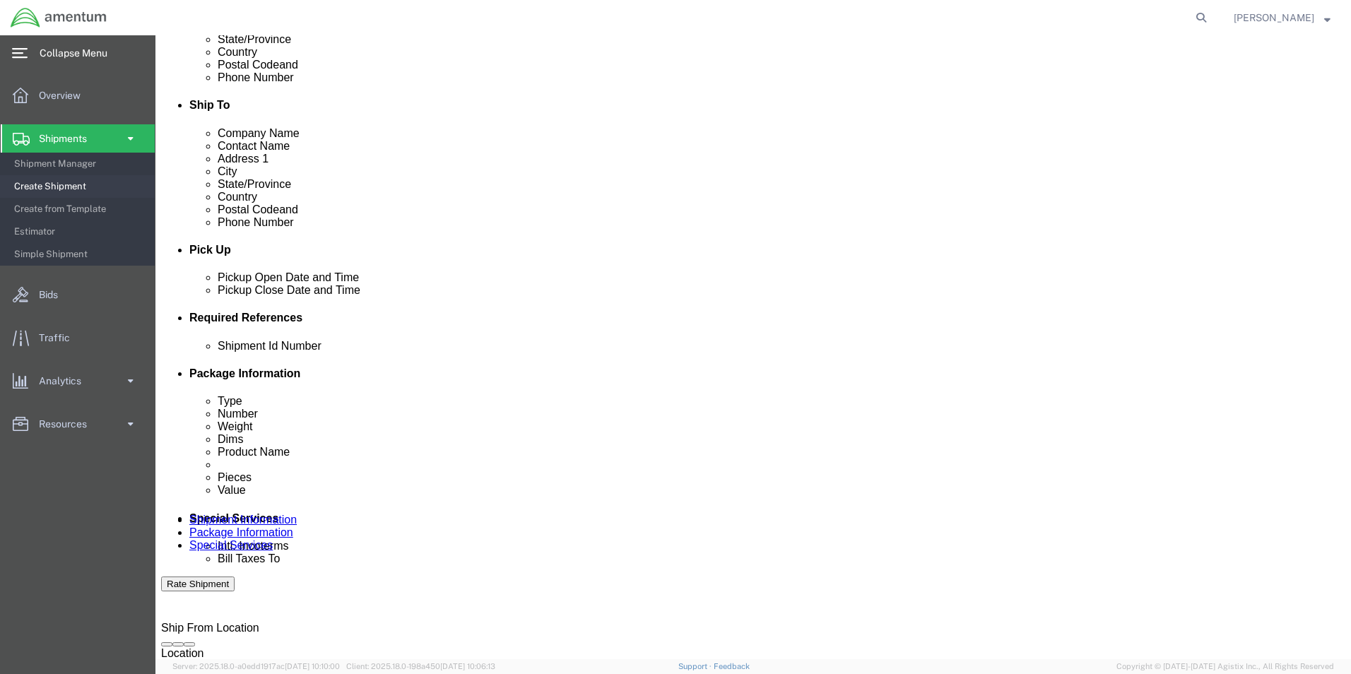
scroll to position [424, 0]
click input "text"
type input "96142"
click button "Add reference"
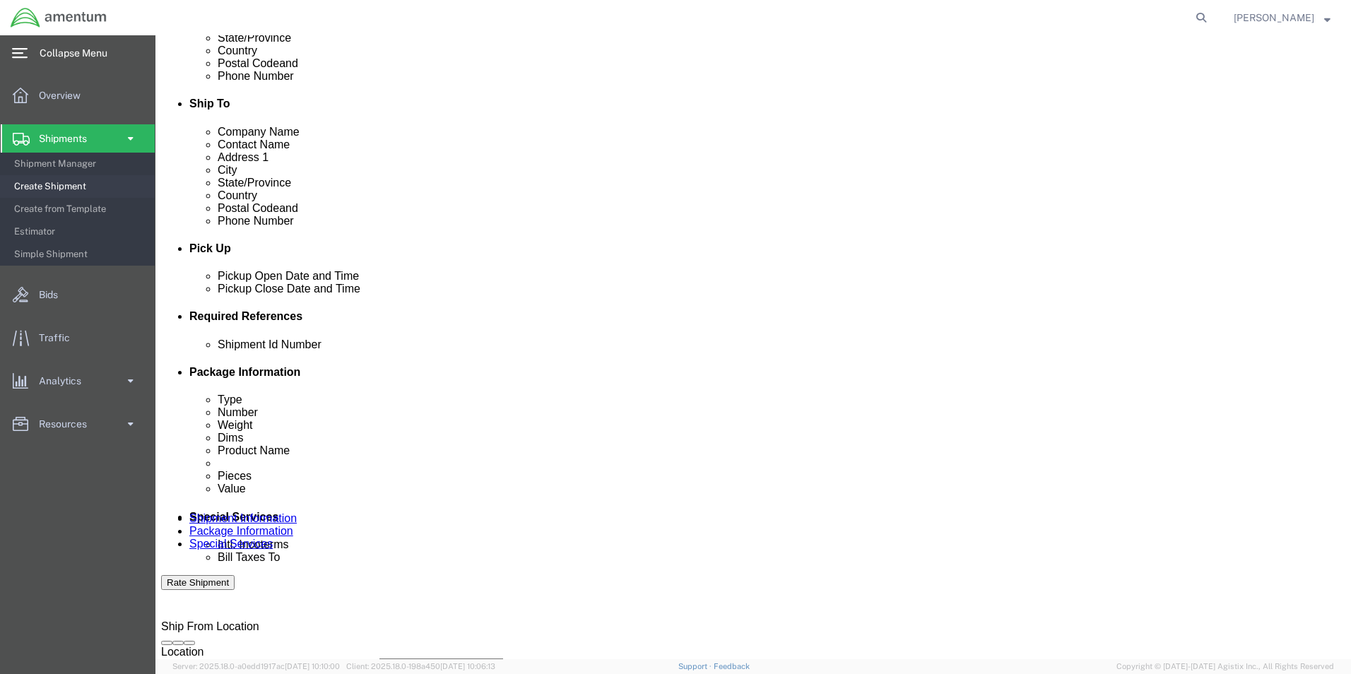
click button "Add reference"
click div "[DATE] 2:00 PM"
click input "2:00 PM"
type input "10:00 AM"
click button "Apply"
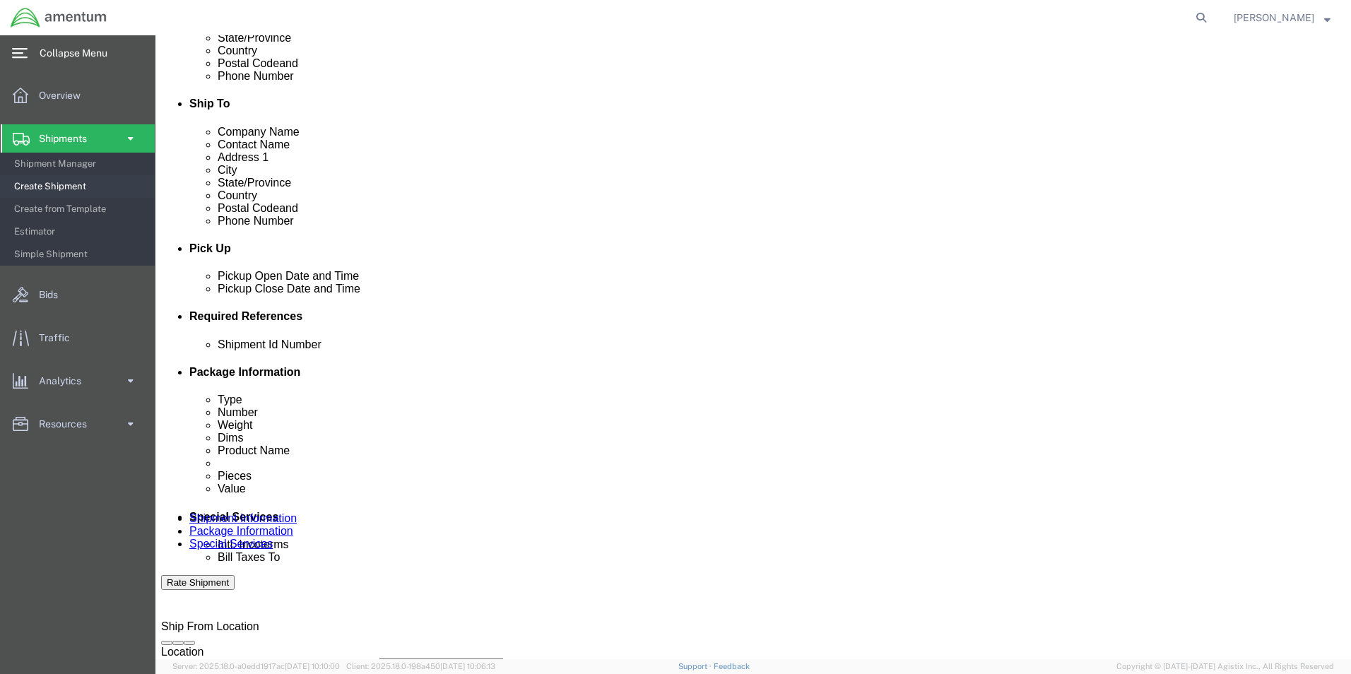
click div "[DATE] 11:00 AM"
type input "2:00 PM"
click button "Apply"
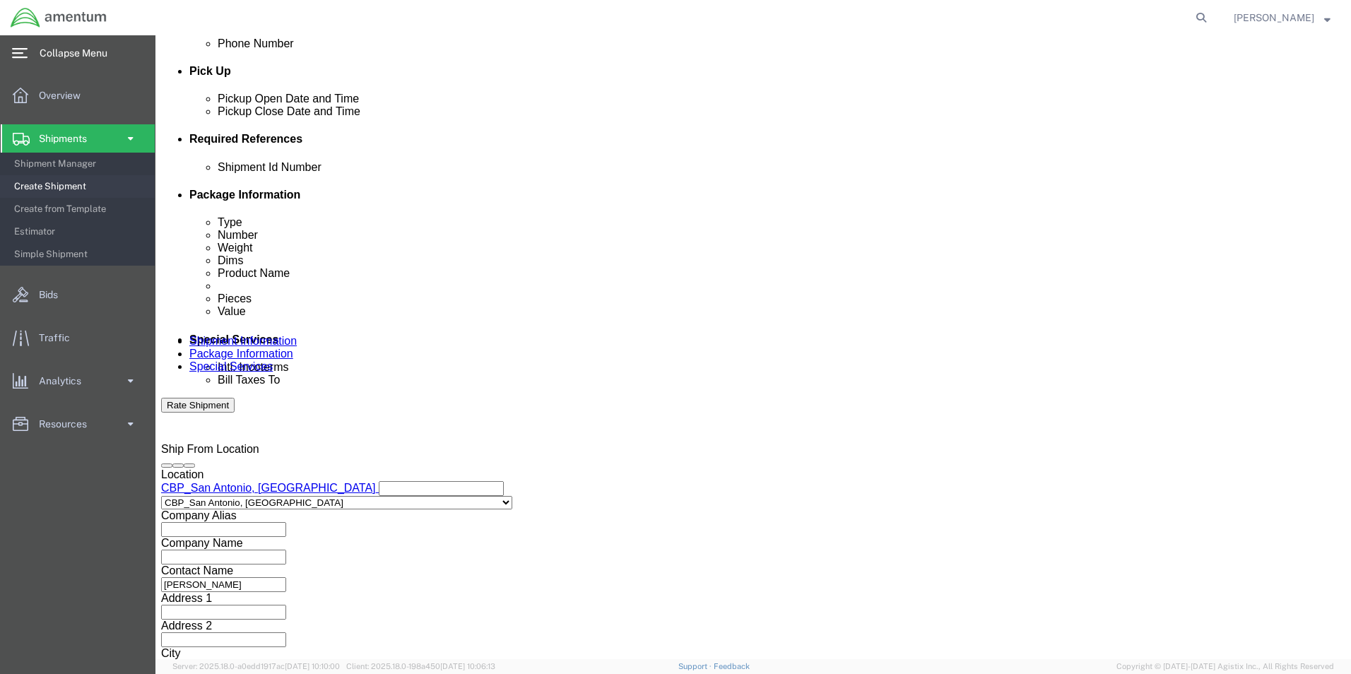
scroll to position [616, 0]
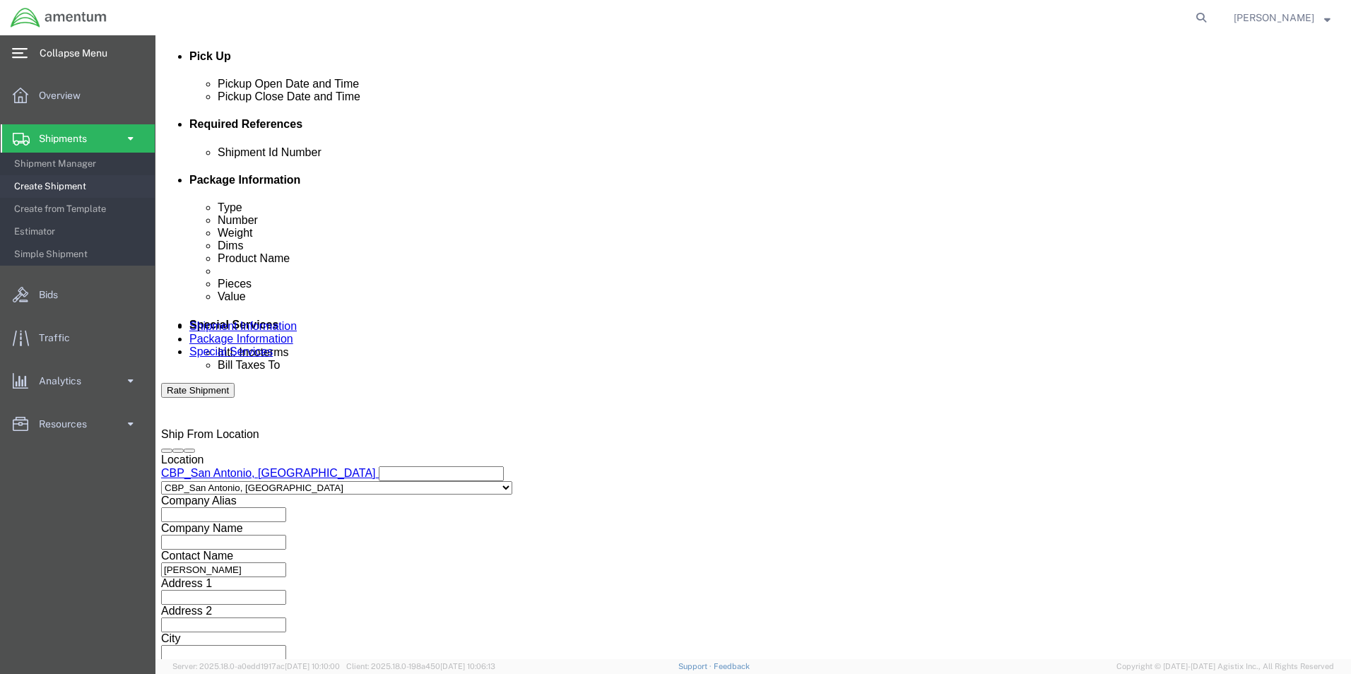
click select "Select Account Type Activity ID Airline Appointment Number ASN Batch Request # …"
select select "DEPT"
click select "Select Account Type Activity ID Airline Appointment Number ASN Batch Request # …"
click input "text"
type input "CBP"
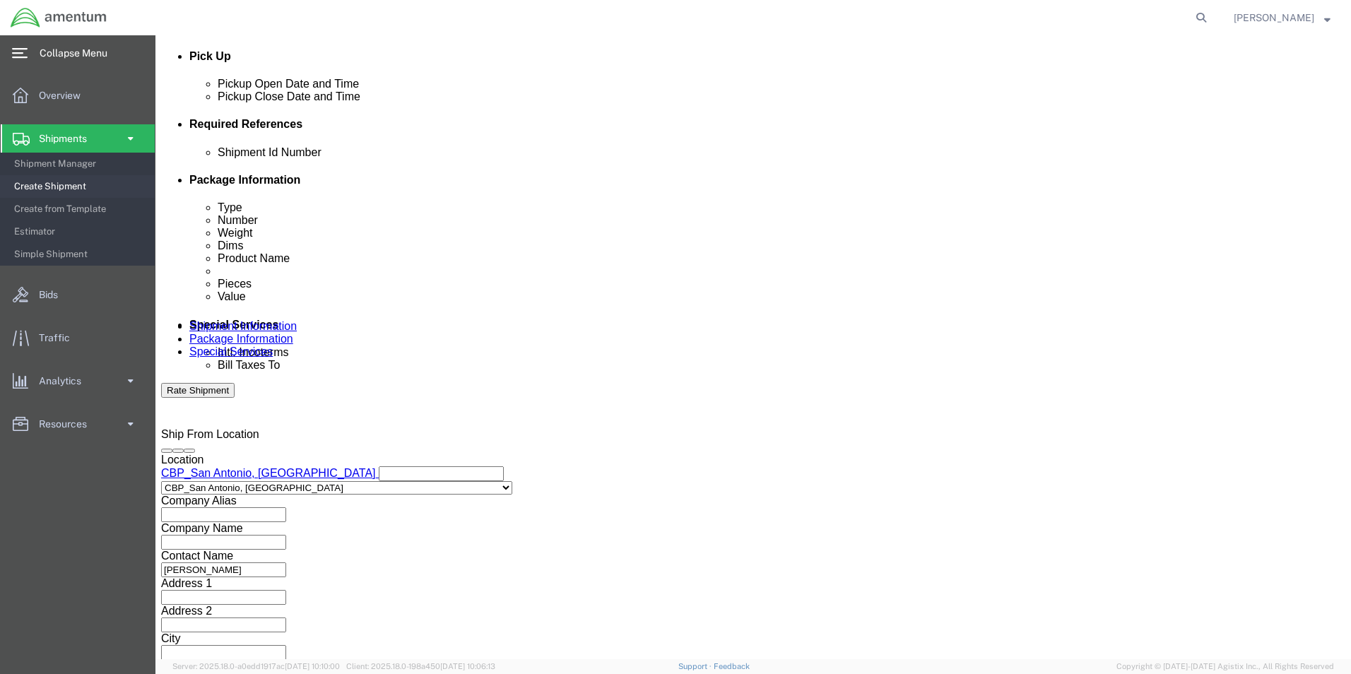
select select "PROJNUM"
type input "6118.03.03.2219.000.WST.0000"
click select "Select Account Type Activity ID Airline Appointment Number ASN Batch Request # …"
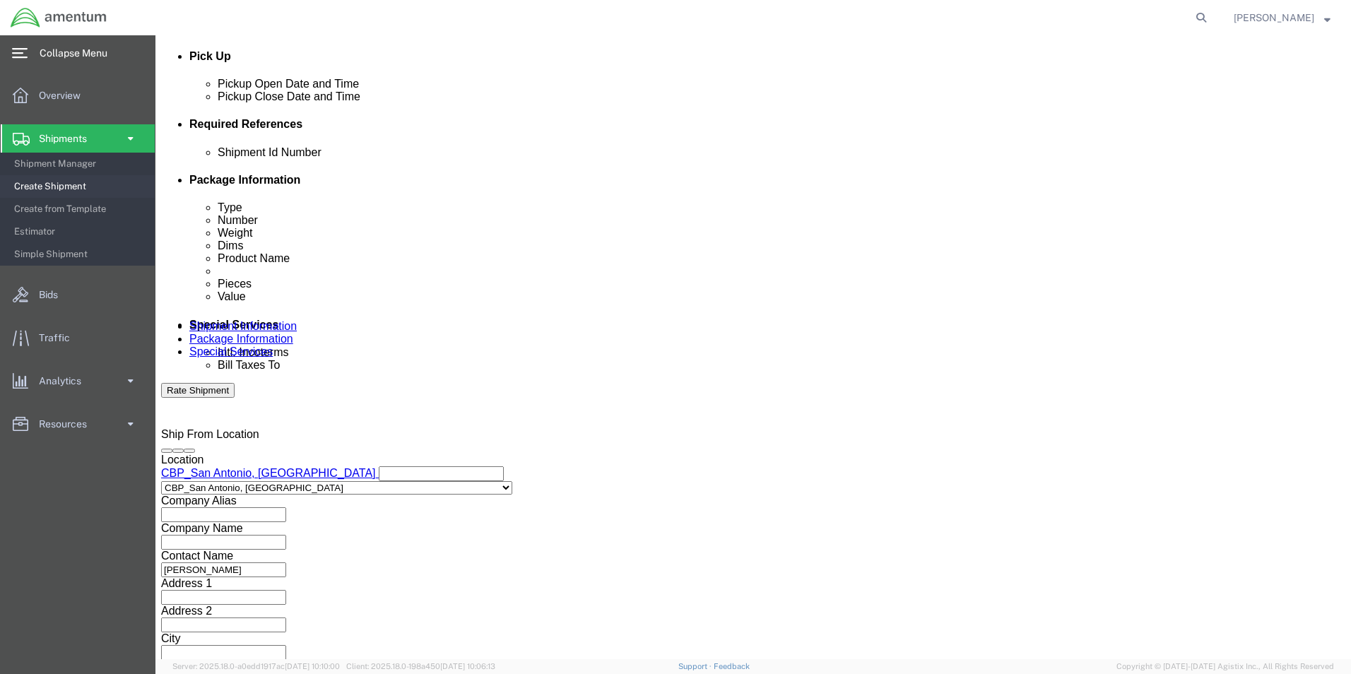
select select "CUSTREF"
click select "Select Account Type Activity ID Airline Appointment Number ASN Batch Request # …"
type input "NRFI"
click select "Select Air Less than Truckload Multi-Leg Ocean Freight Rail Small Parcel Truckl…"
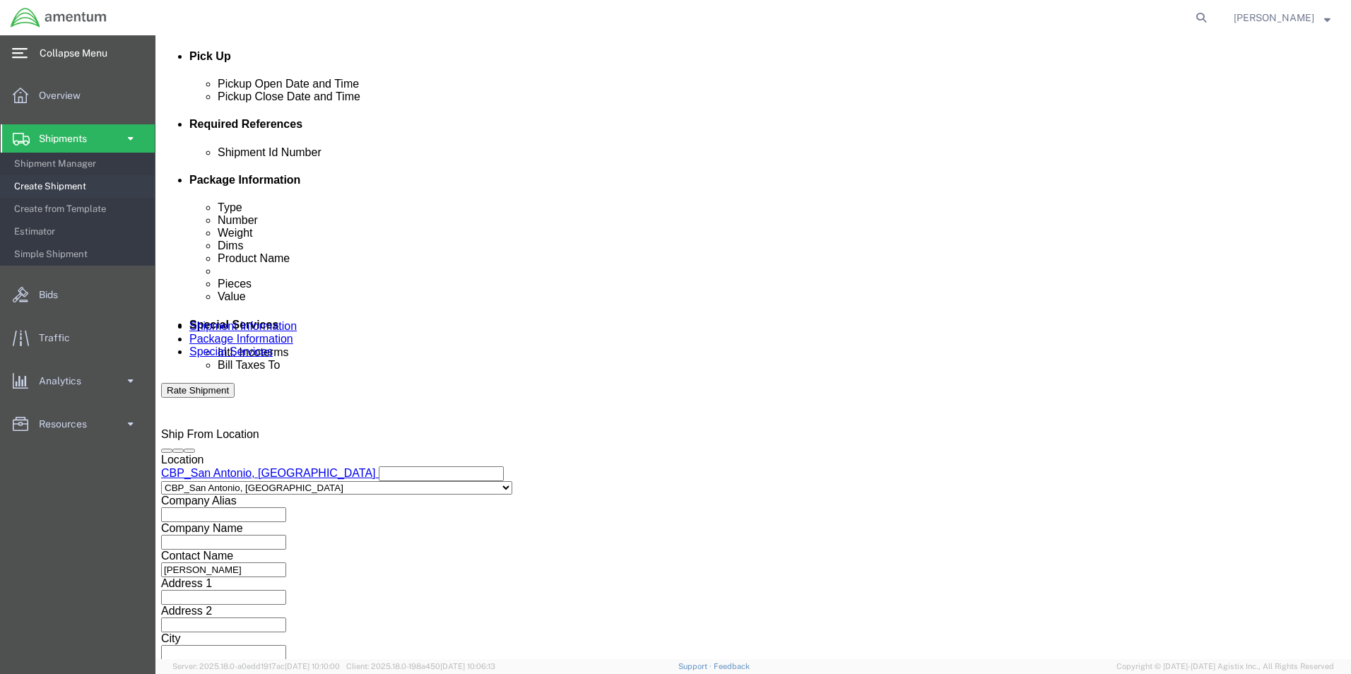
click select "Select 1-Ton (PSS) 10 Wheel 10 Yard Dump Truck 20 Yard Dump Truck Bobtail Botto…"
click div "Leg 1 Mode Select Air Less than Truckload Multi-Leg Ocean Freight Rail Small Pa…"
click select "Select Air Less than Truckload Multi-Leg Ocean Freight Rail Small Parcel Truckl…"
select select "LTL"
click select "Select Air Less than Truckload Multi-Leg Ocean Freight Rail Small Parcel Truckl…"
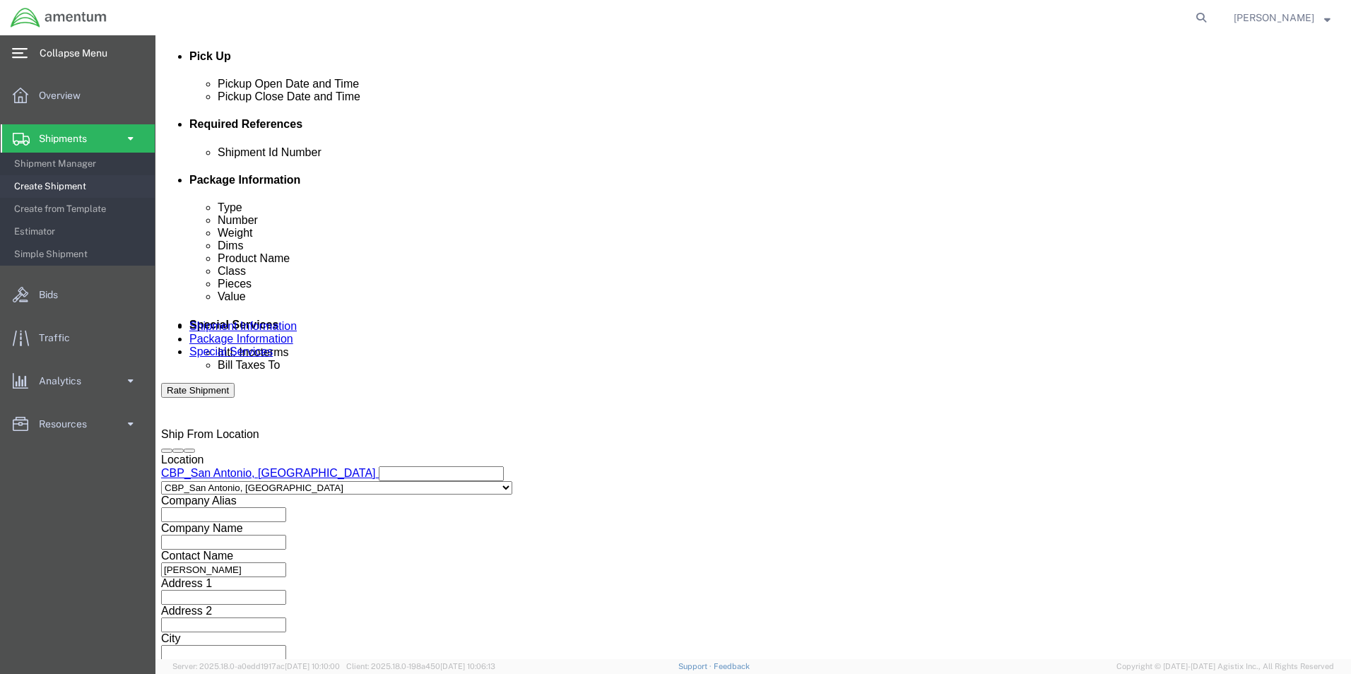
click select "Select Straight Truck"
select select "STTR"
click select "Select Straight Truck"
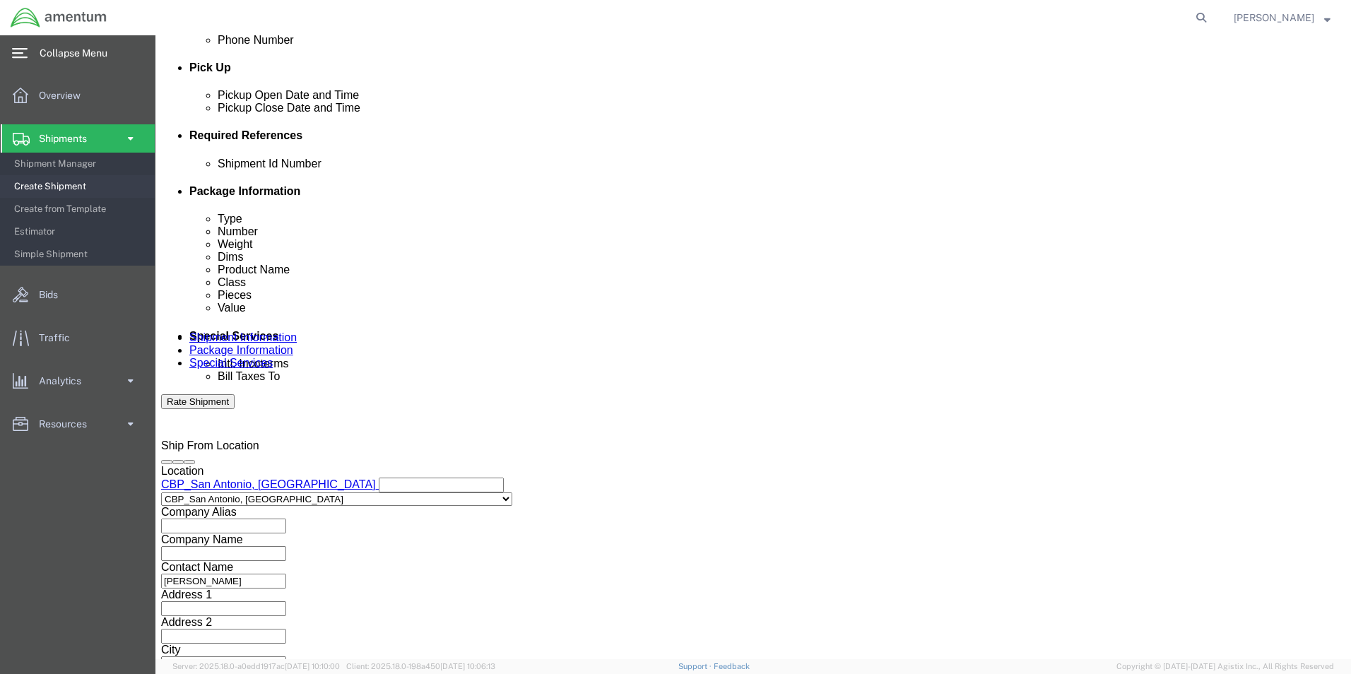
scroll to position [616, 0]
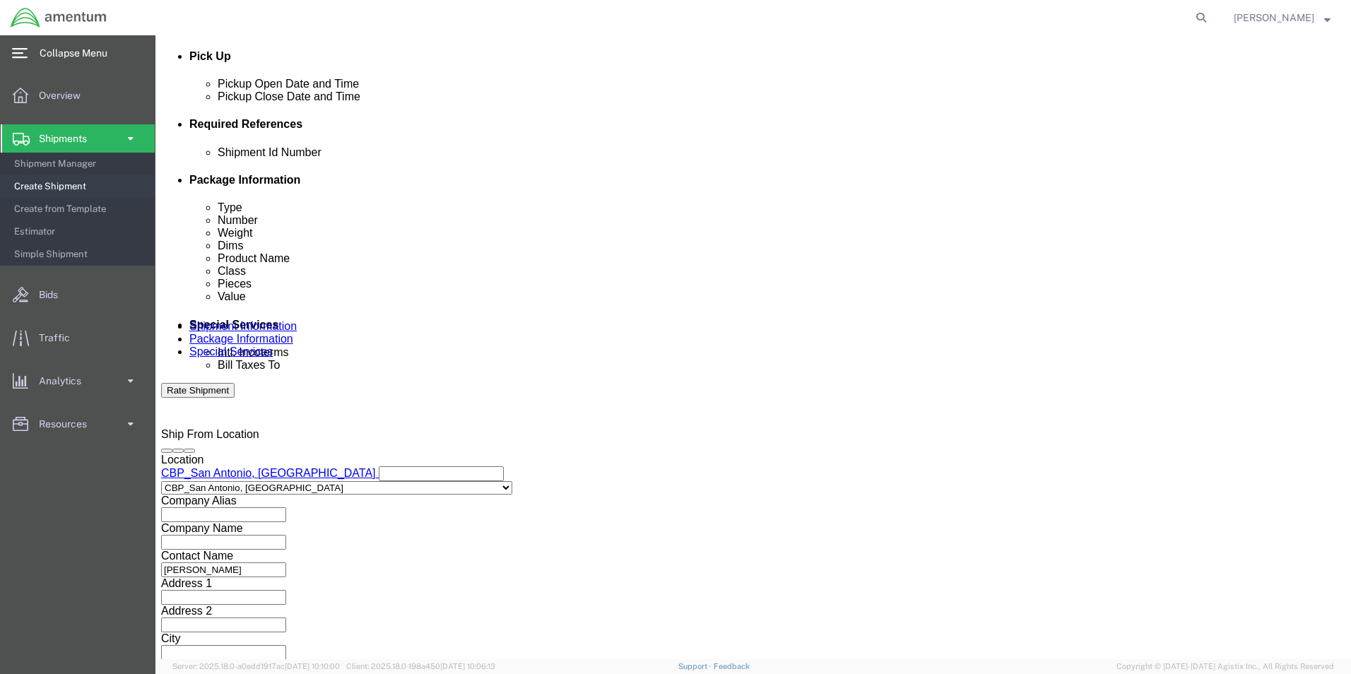
click button "Continue"
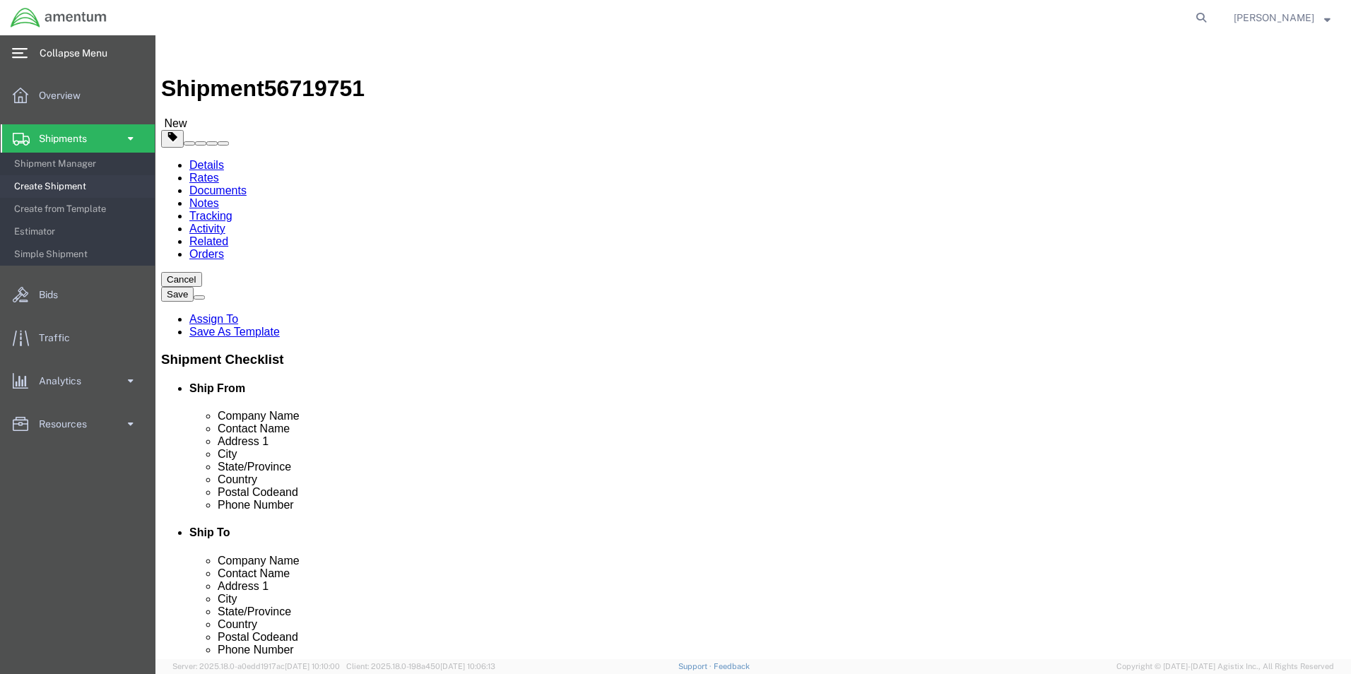
click select "Select Bale(s) Basket(s) Bolt(s) Bottle(s) Buckets Bulk Bundle(s) Can(s) Cardbo…"
select select "PONS"
click select "Select Bale(s) Basket(s) Bolt(s) Bottle(s) Buckets Bulk Bundle(s) Can(s) Cardbo…"
click input "text"
type input "8"
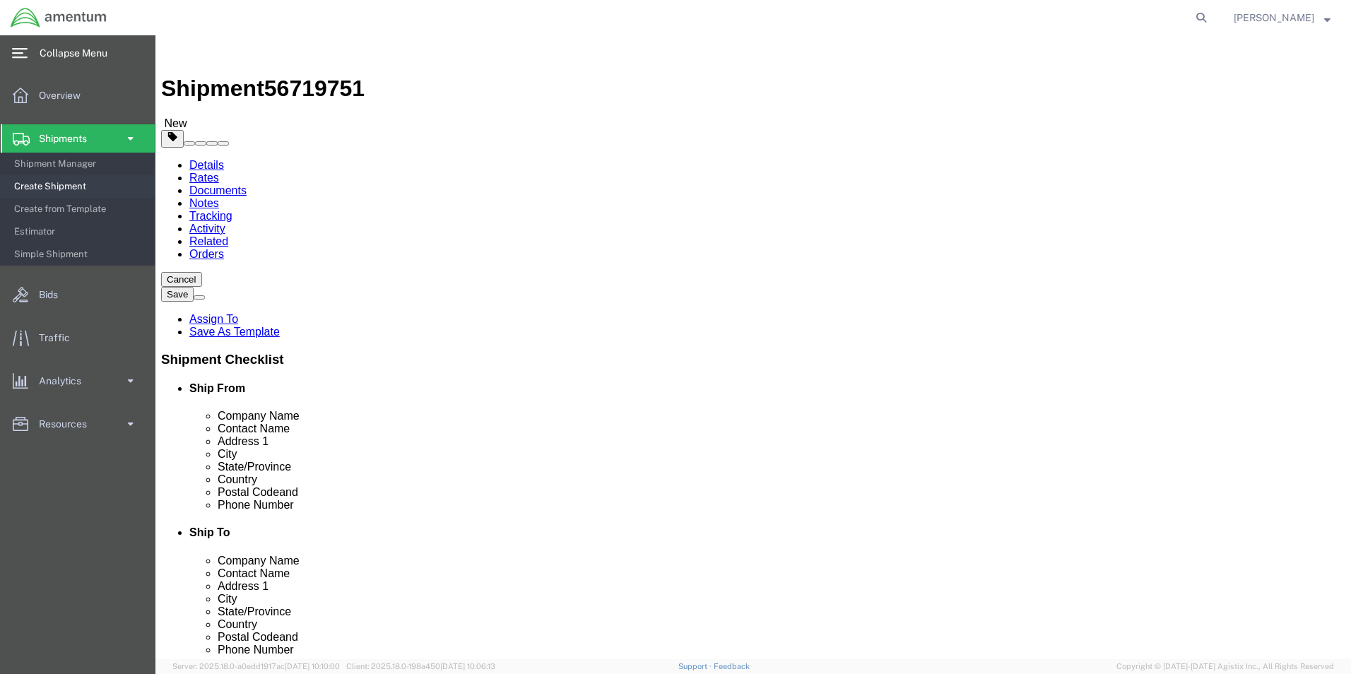
click input "1"
click input "text"
type input "40"
click input "text"
type input "48"
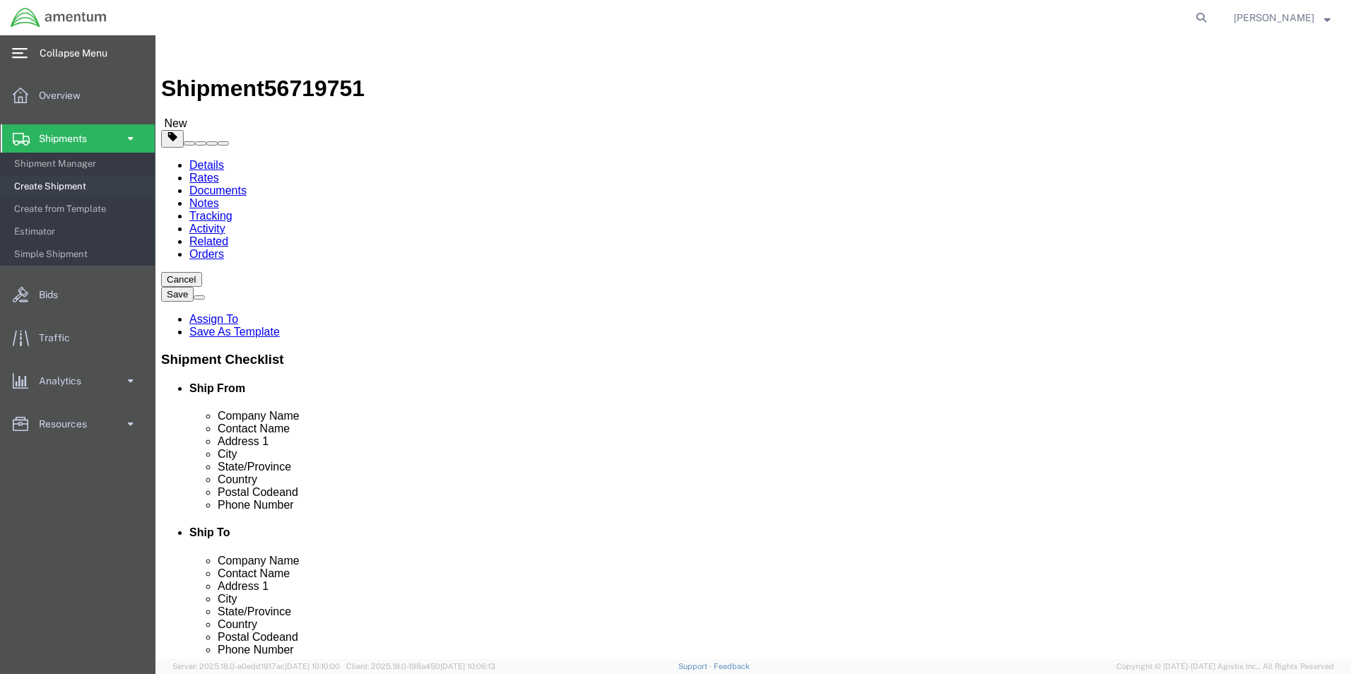
click input "text"
type input "48"
click input "0.00"
type input "0"
type input "4"
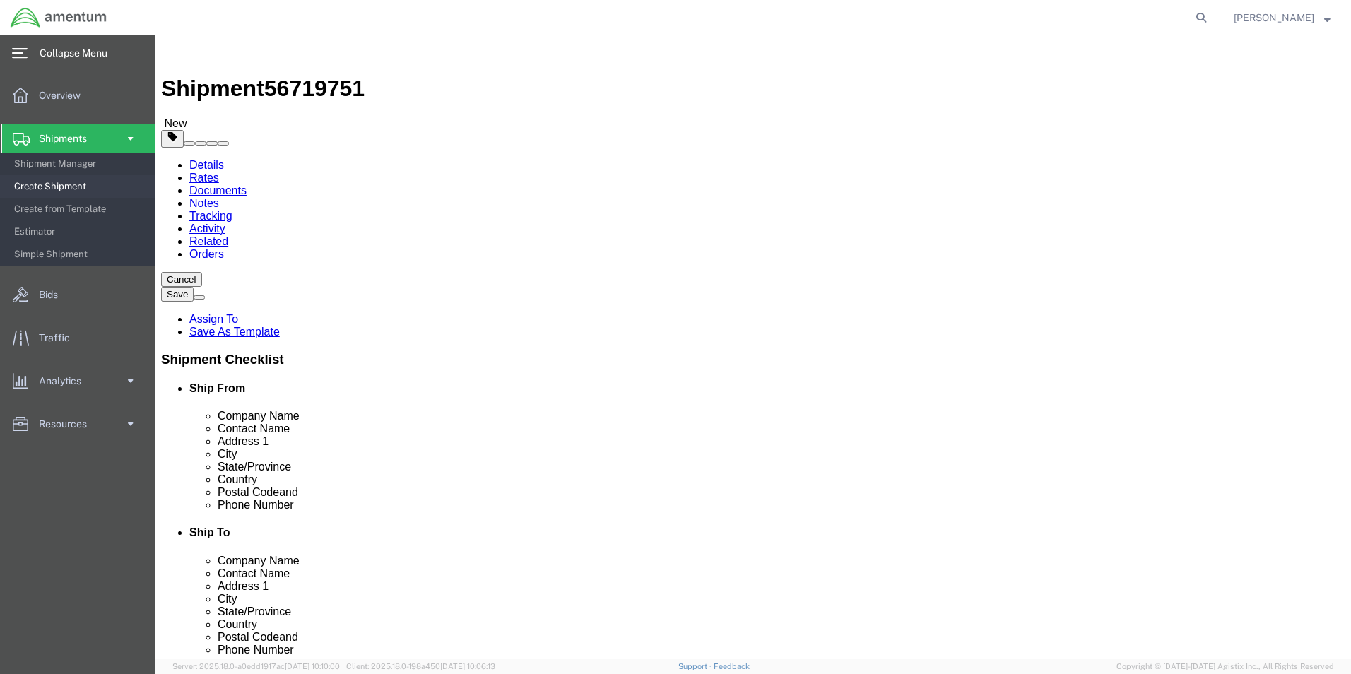
type input "425.00"
click link "Add Content"
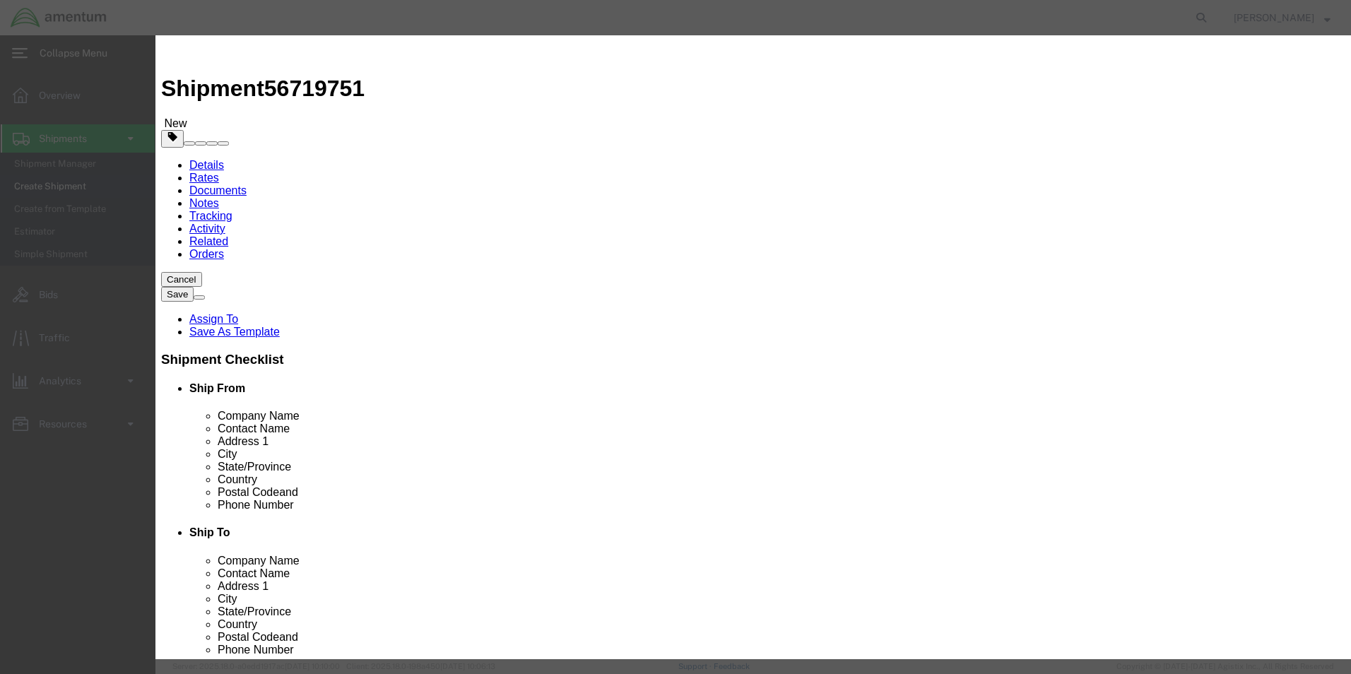
click input "text"
type input "NRFI"
click div "Product Name NRFI Pieces 0 Select Bag Barrels 100Board Feet Bottle Box Blister …"
click input "0"
type input "8"
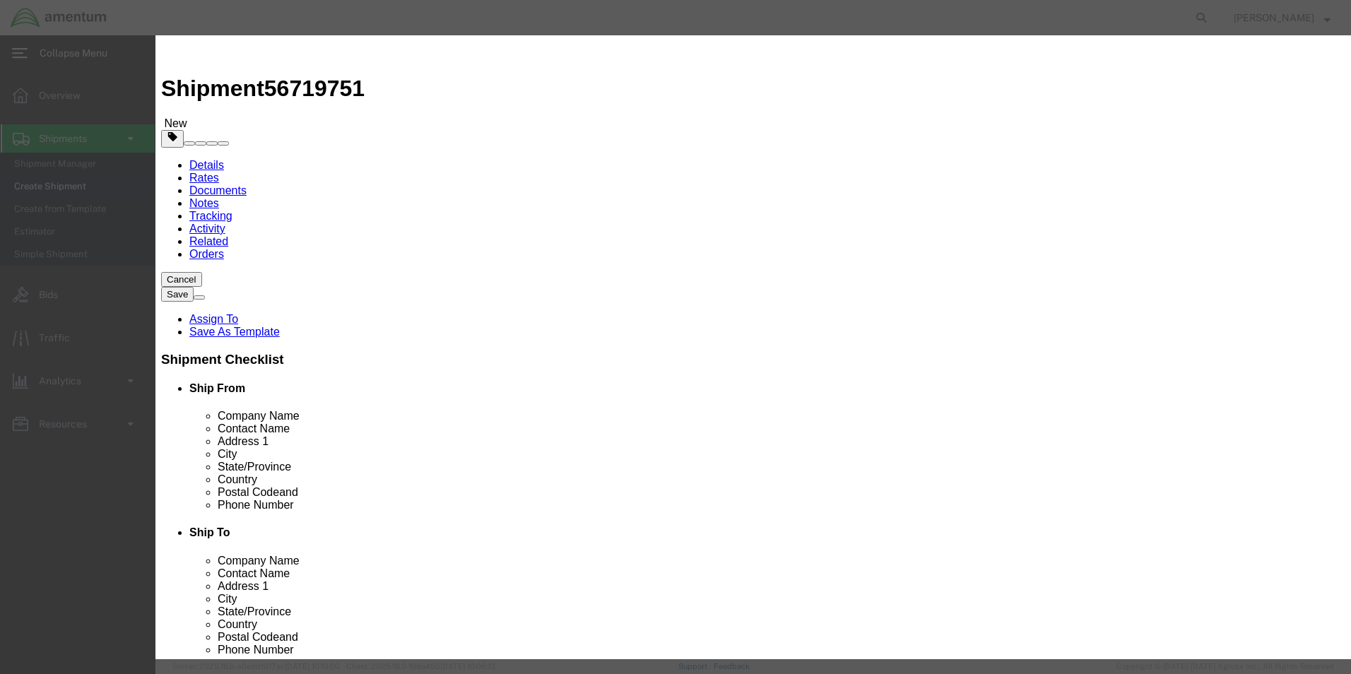
click input "text"
type input "5"
click textarea
click input "4500"
type input "4500.00"
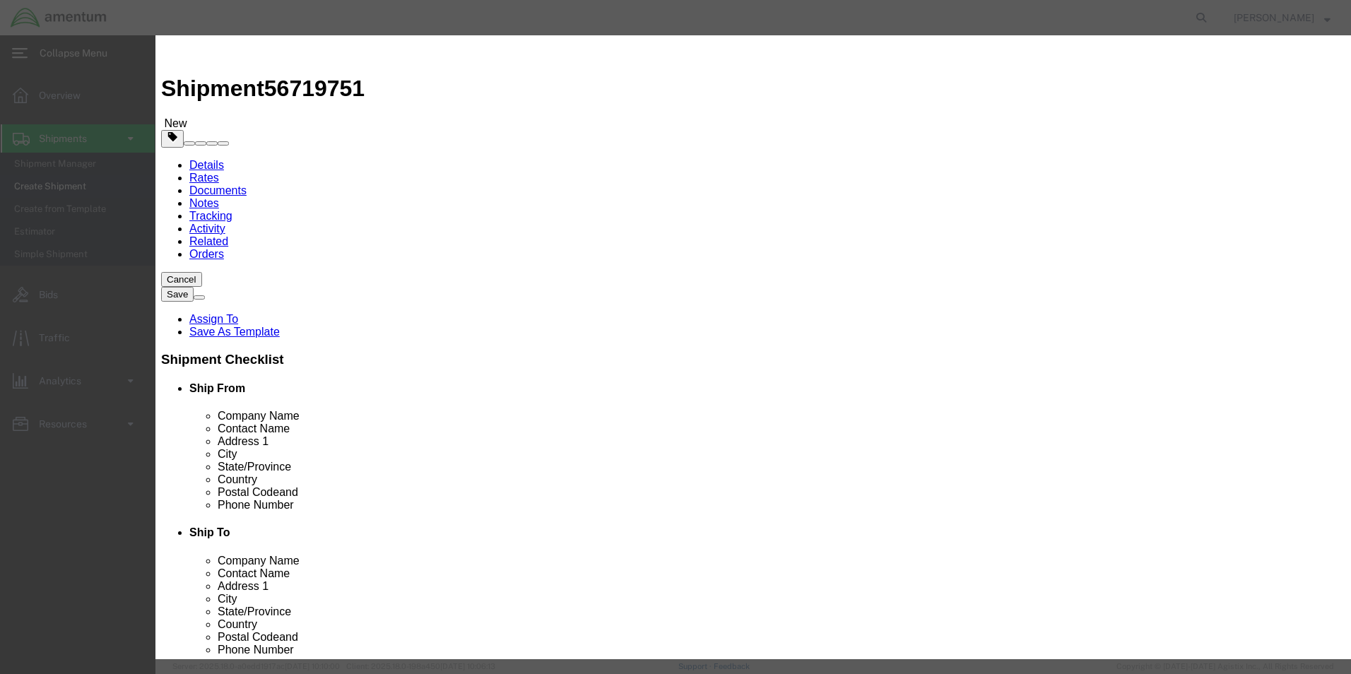
click textarea
click h3 "Add content"
click textarea "NRFI"
type textarea "NRFI AIRCRAFT PARTS"
click input "4500.00"
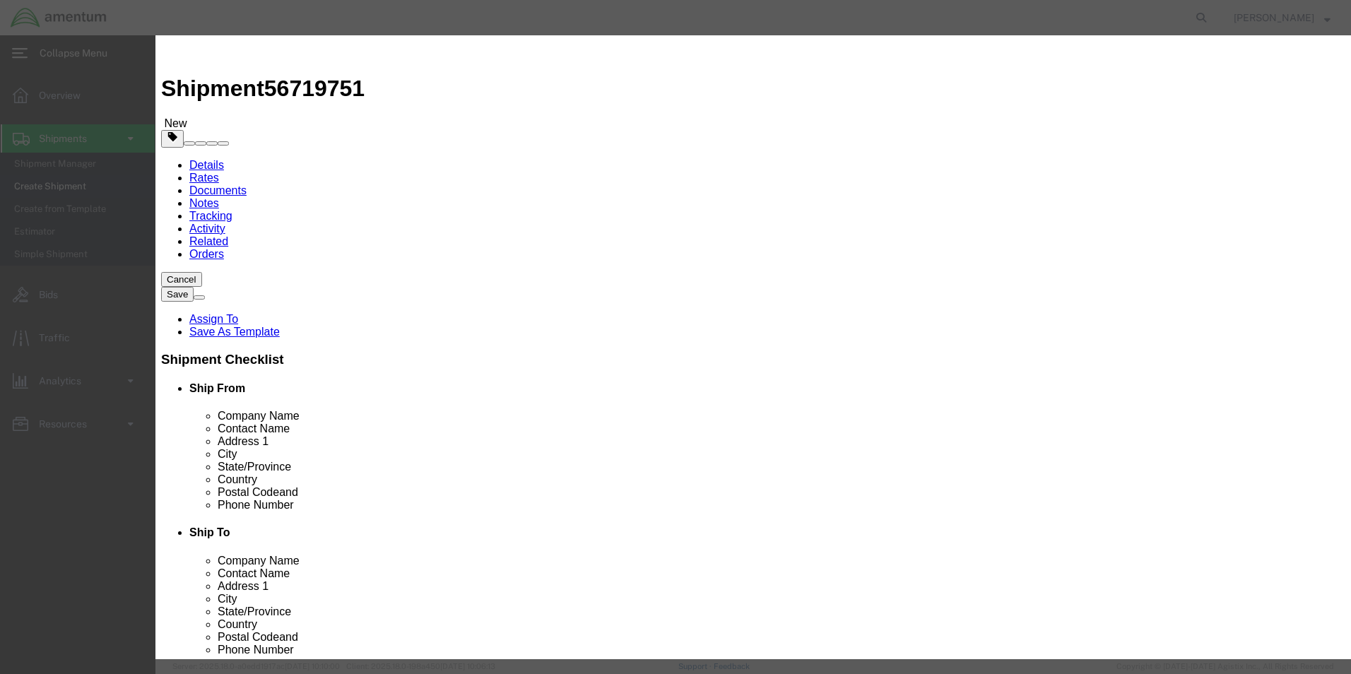
type input "4"
type input "5"
type input "4500.00"
click select "Select 50 55 60 65 70 85 92.5 100 125 175 250 300 400"
select select "125"
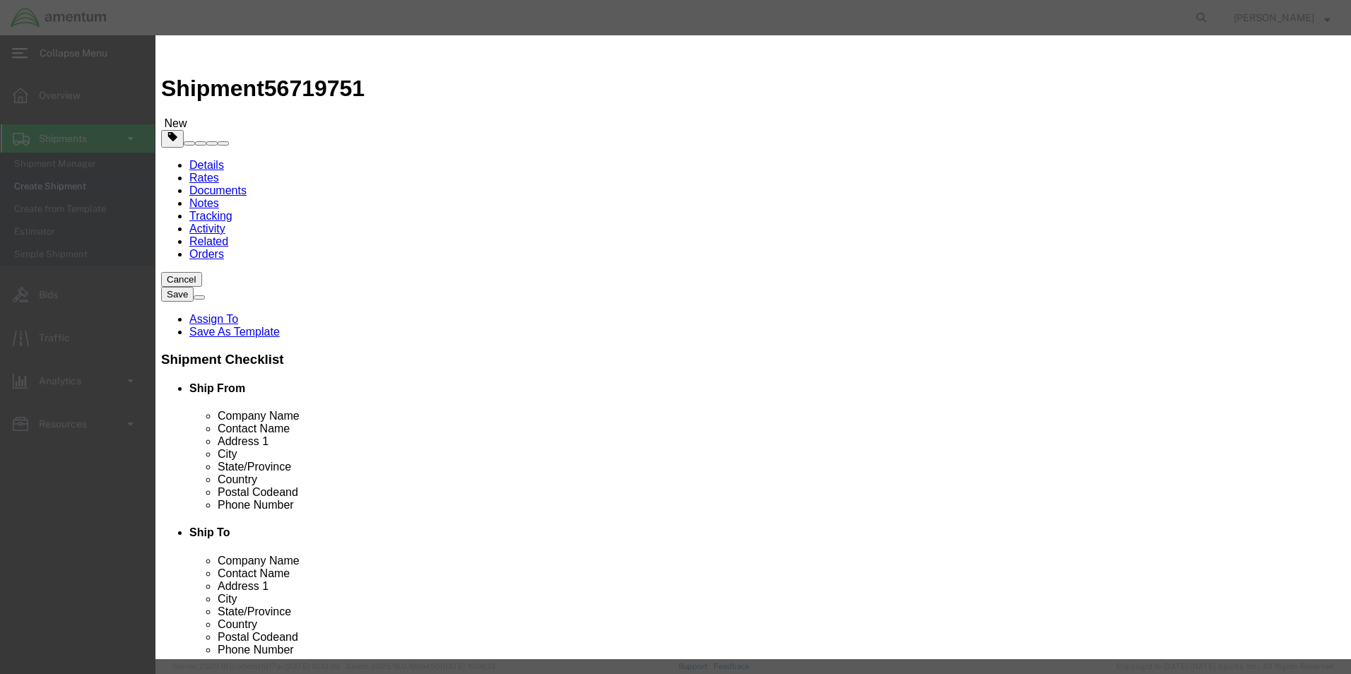
click select "Select 50 55 60 65 70 85 92.5 100 125 175 250 300 400"
click button "Save & Close"
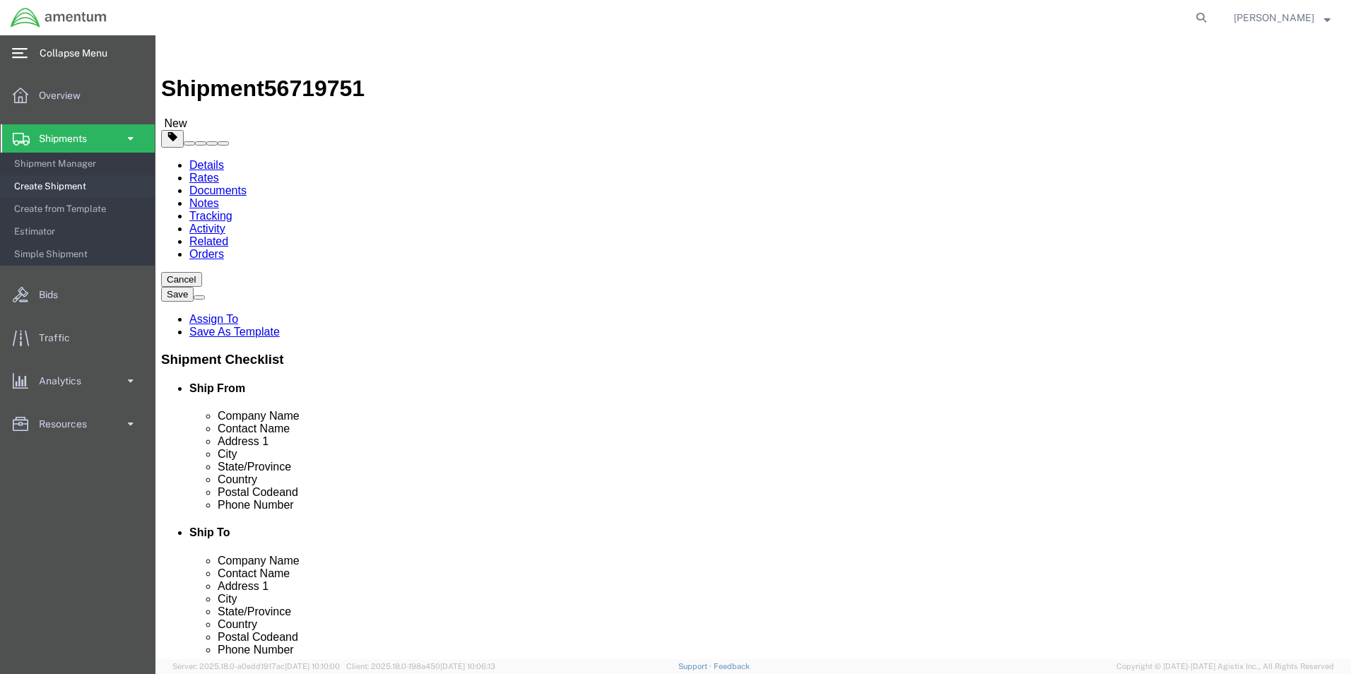
click button "Rate Shipment"
